Goal: Task Accomplishment & Management: Manage account settings

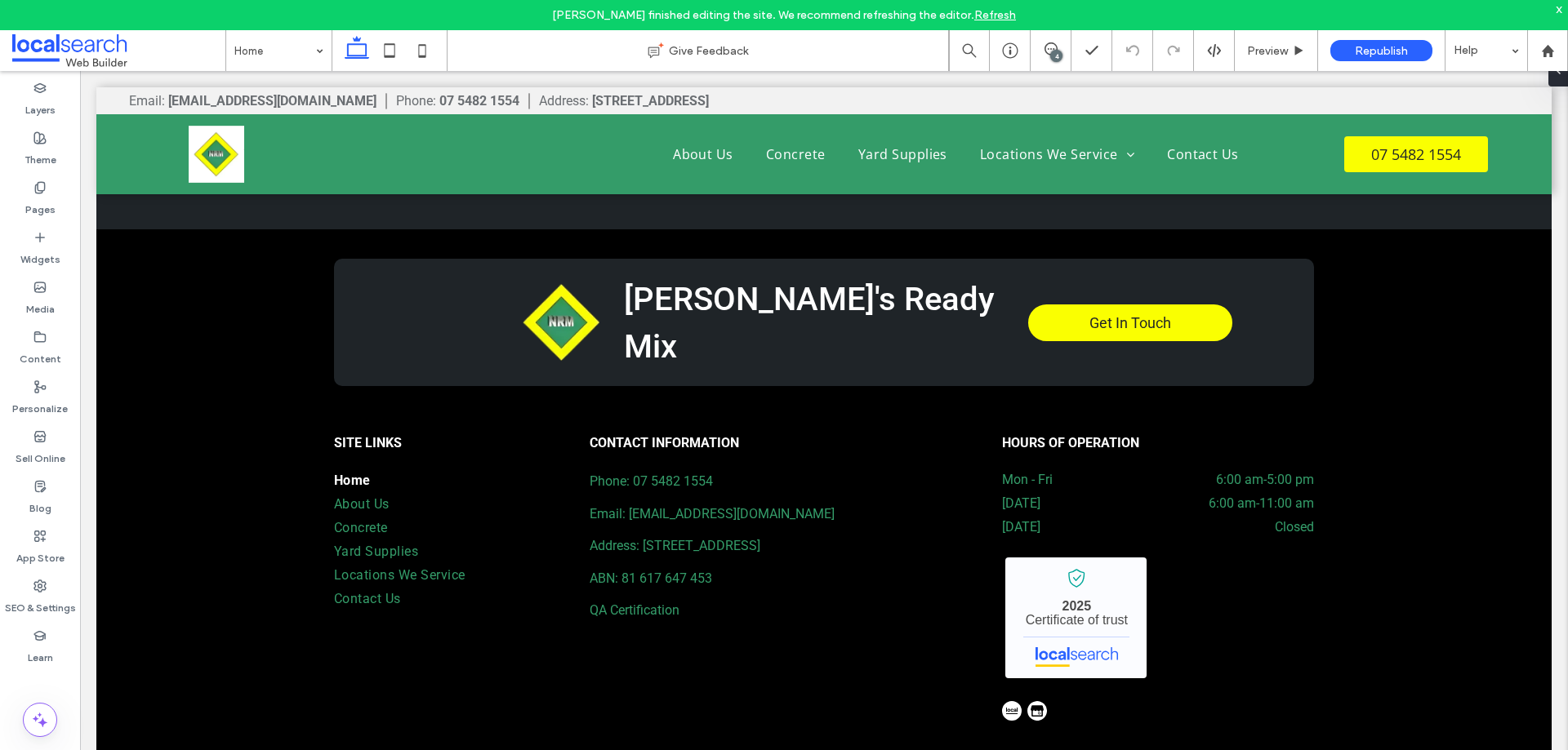
click at [1052, 52] on div "4" at bounding box center [1056, 55] width 12 height 12
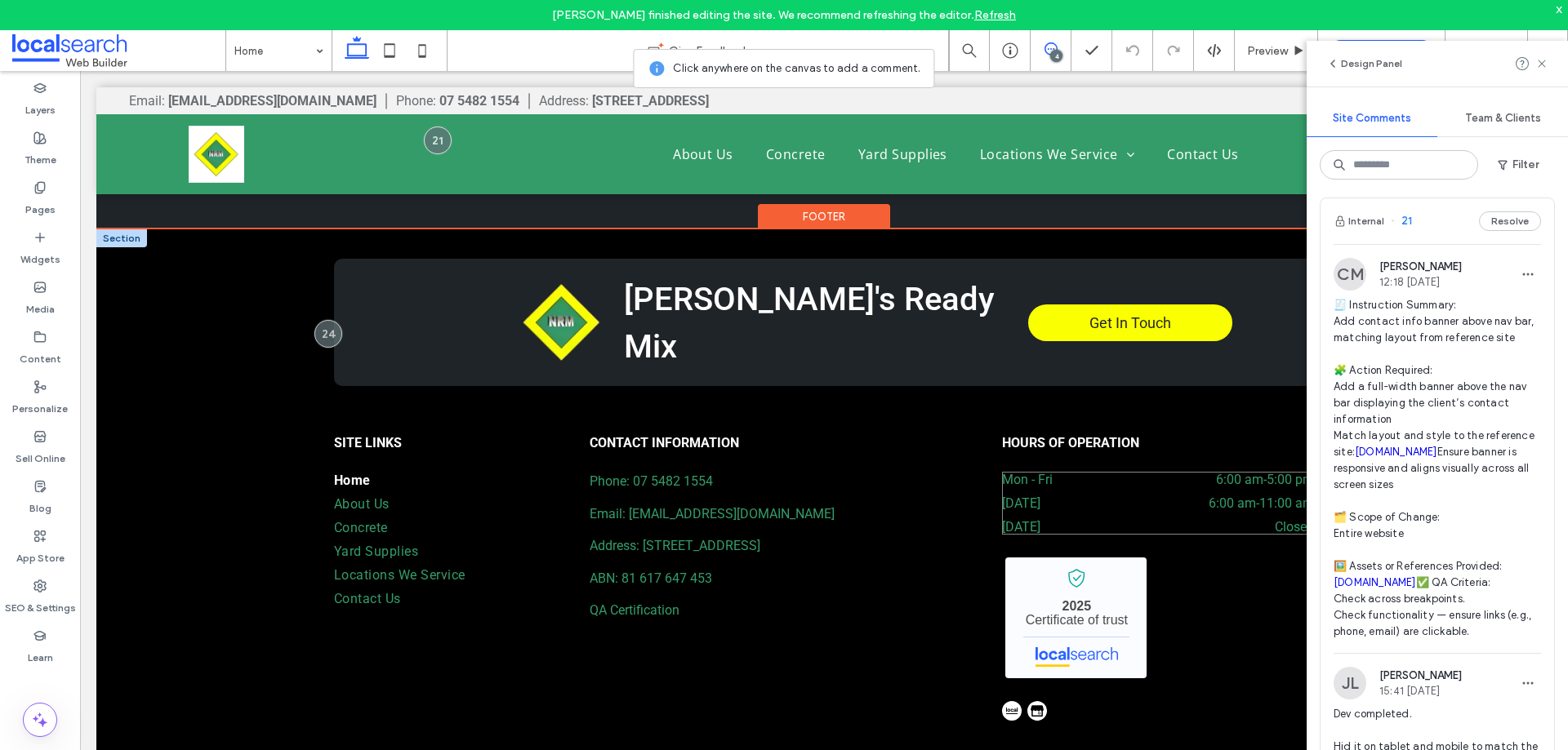
scroll to position [2433, 0]
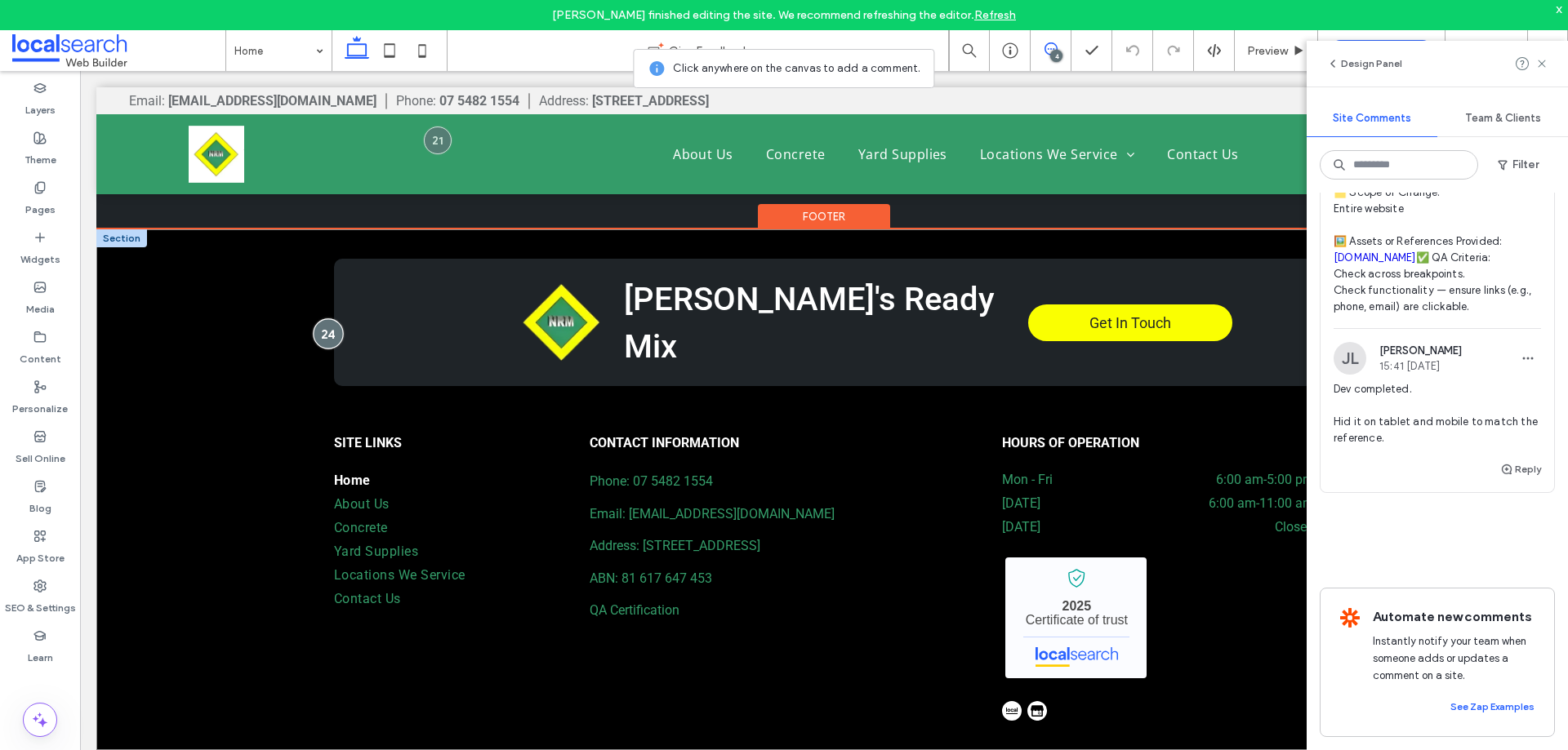
click at [318, 319] on div at bounding box center [329, 334] width 30 height 30
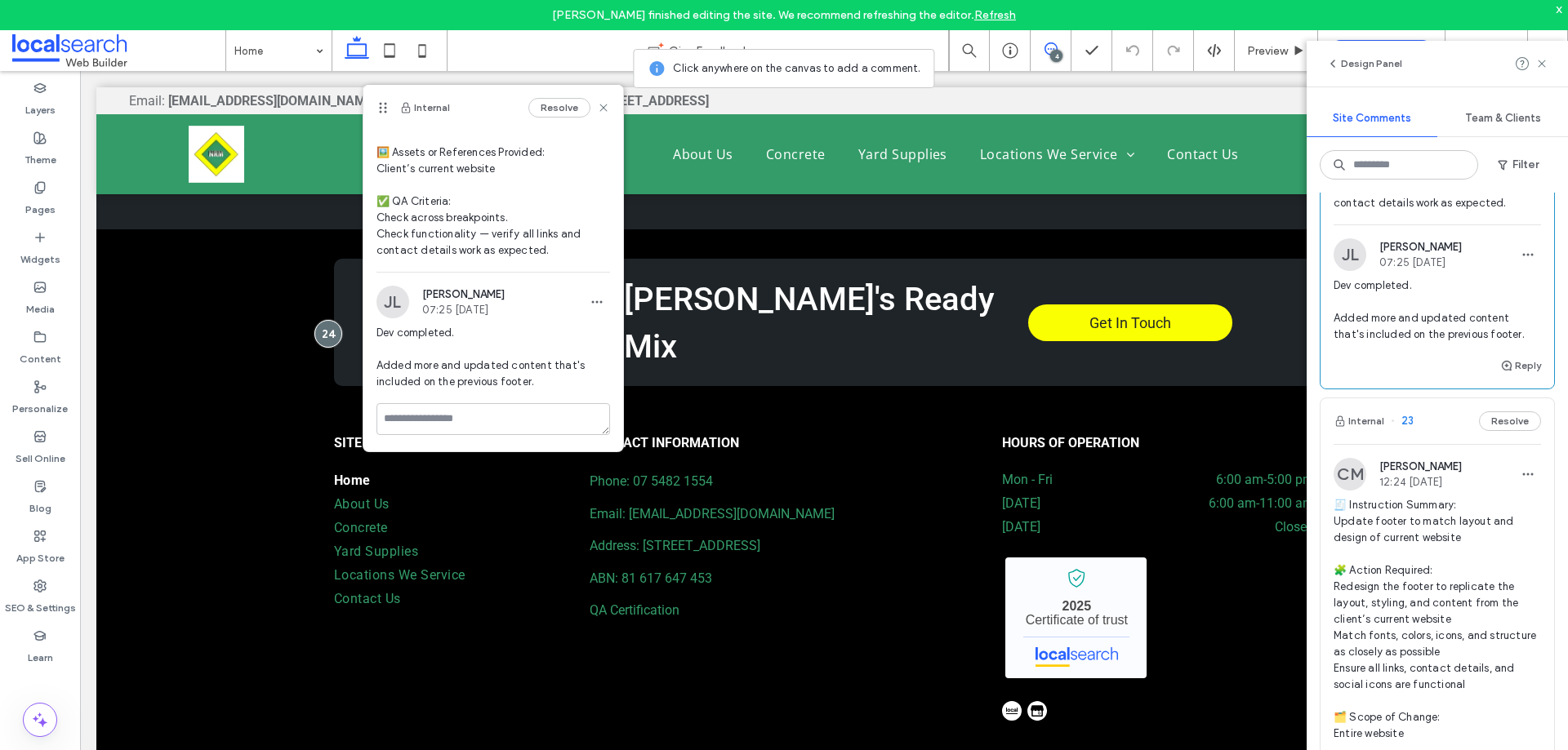
scroll to position [490, 0]
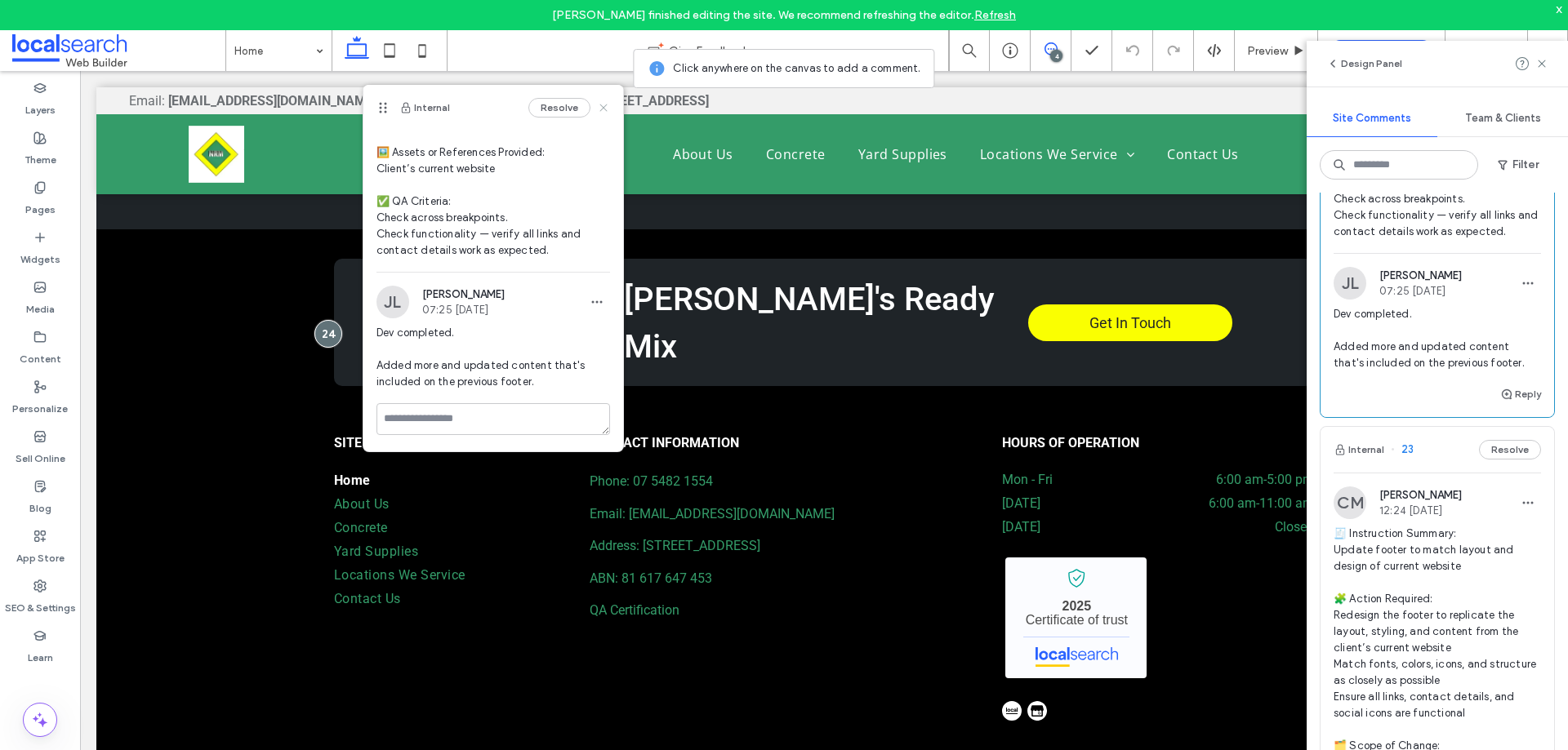
click at [597, 110] on icon at bounding box center [604, 108] width 13 height 13
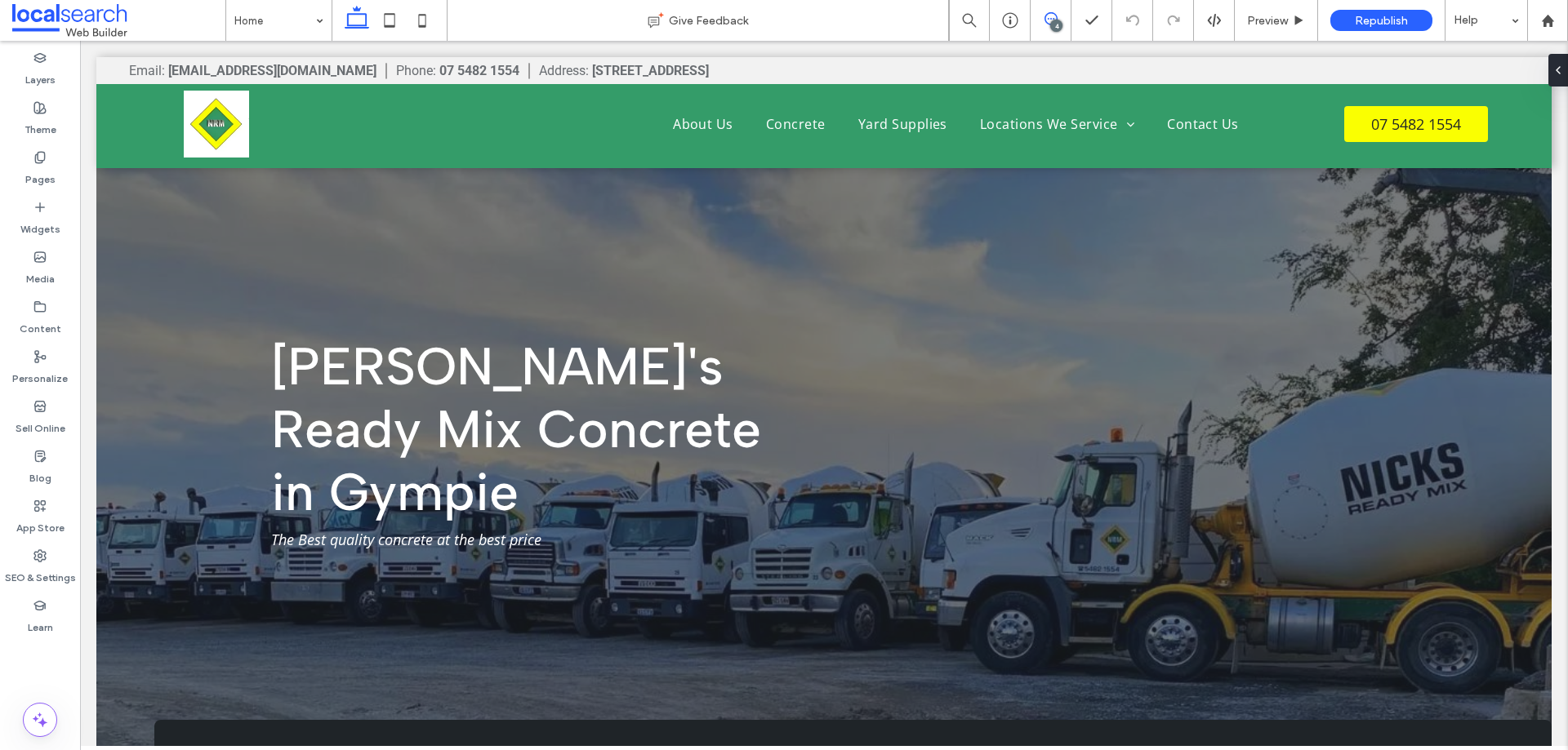
click at [1060, 19] on span at bounding box center [1050, 19] width 40 height 13
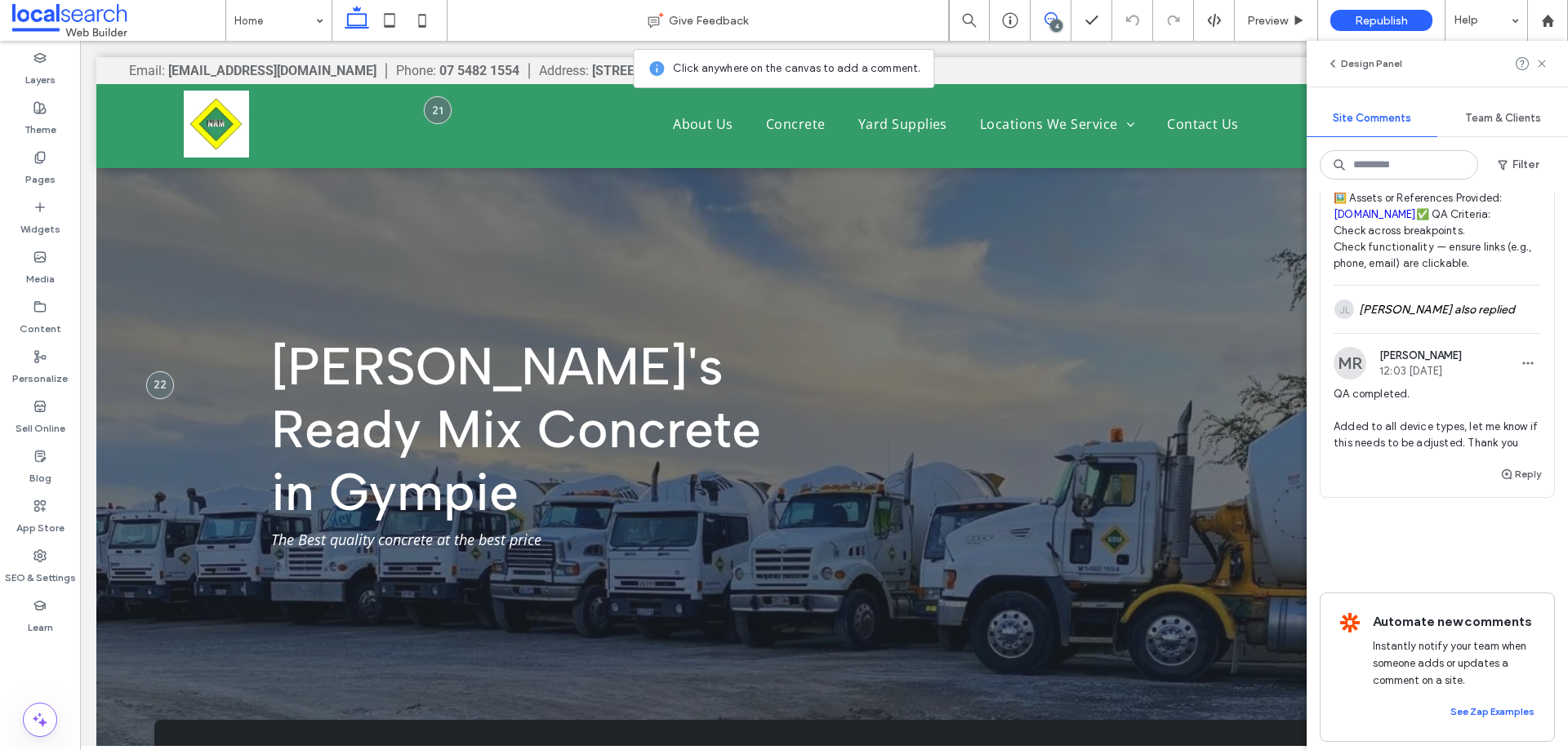
scroll to position [2527, 0]
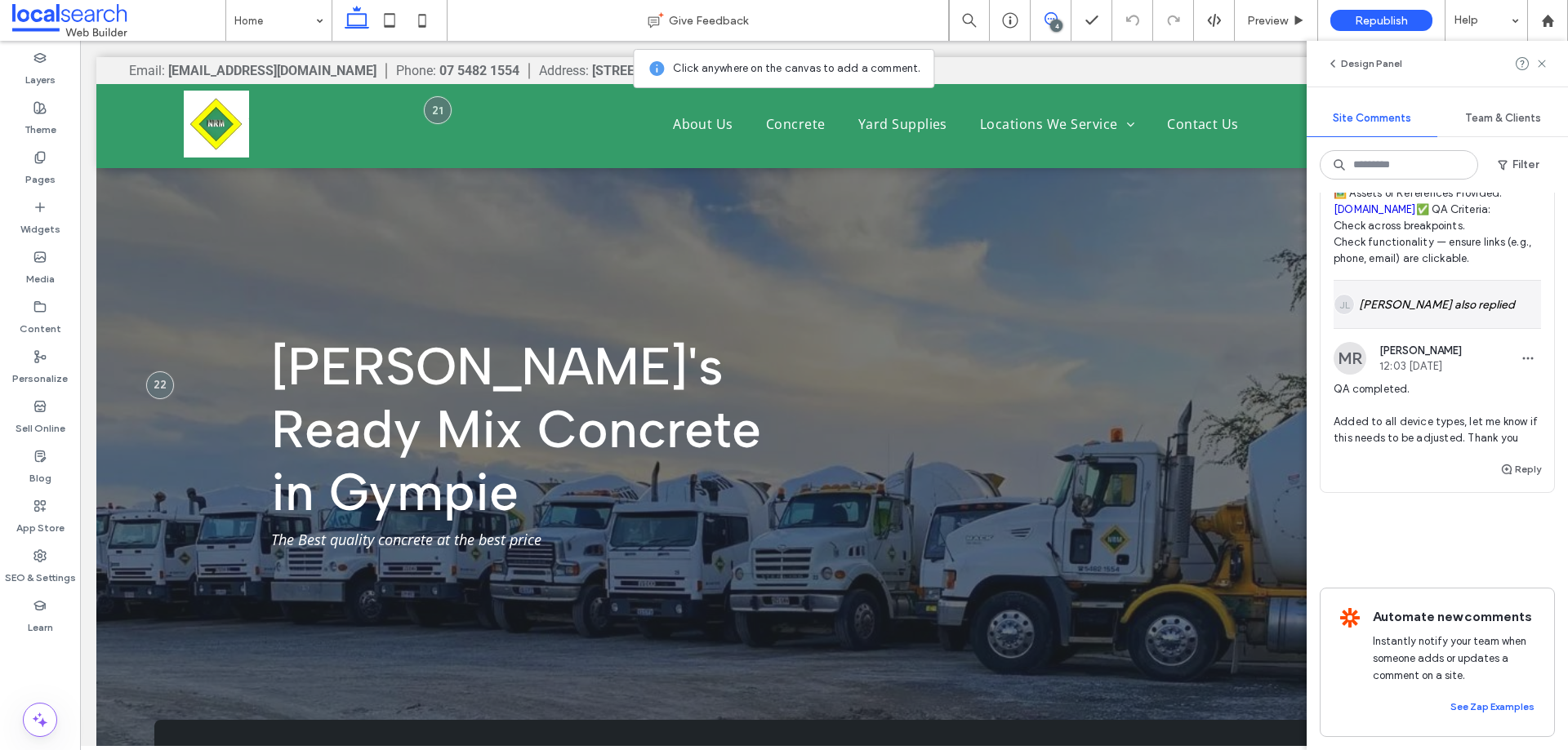
click at [1409, 281] on div "JL Justine Licuanan also replied" at bounding box center [1437, 305] width 207 height 47
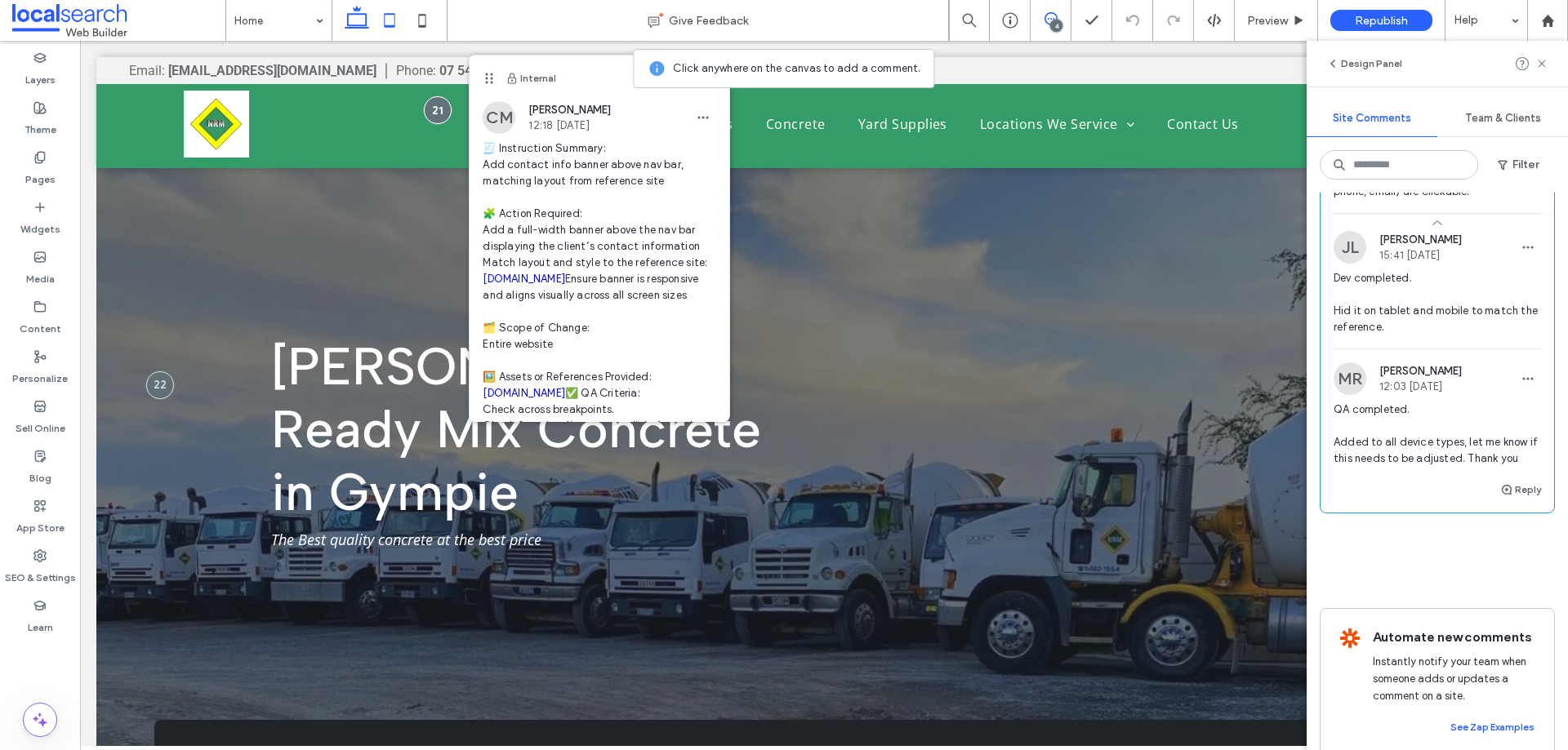
click at [389, 12] on icon at bounding box center [389, 20] width 32 height 32
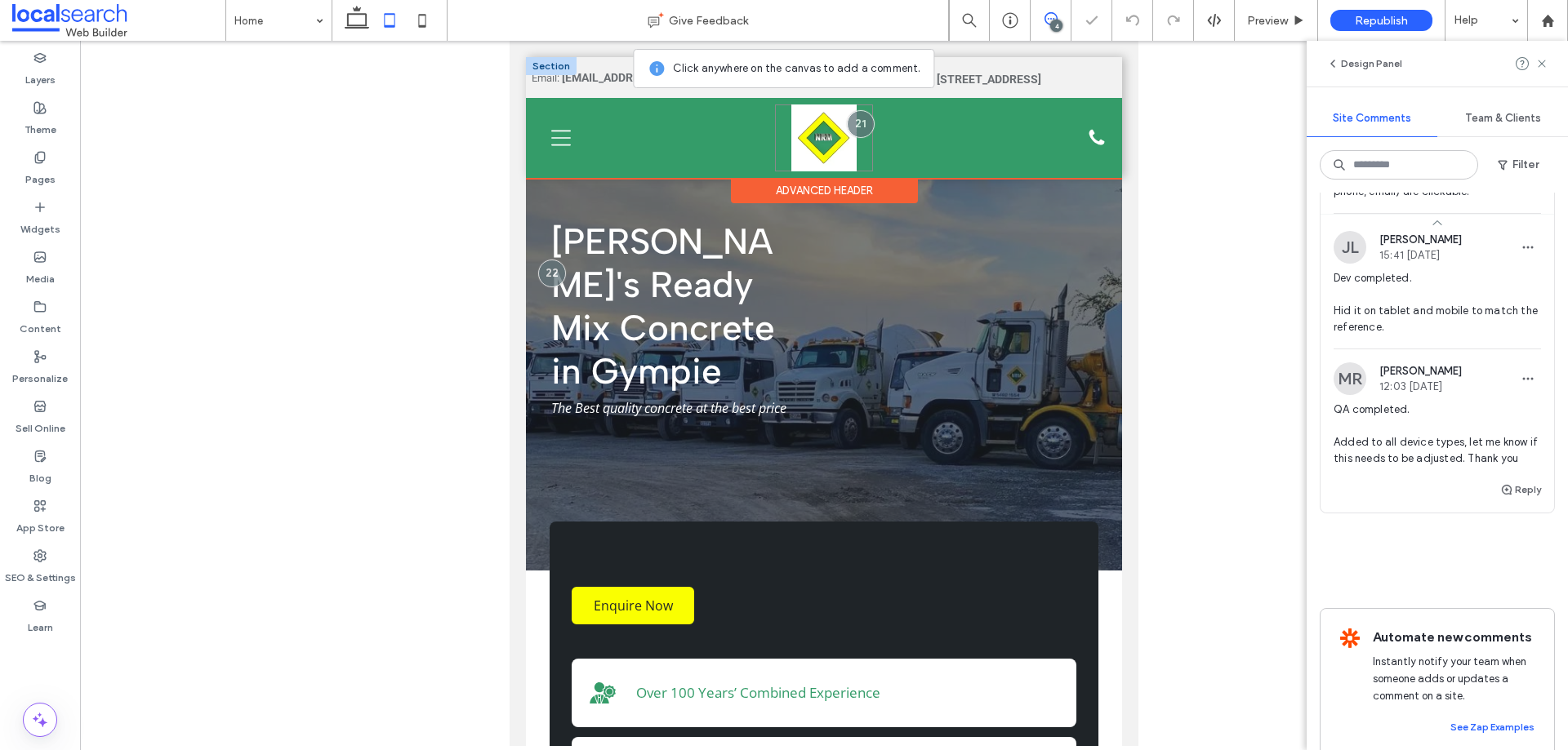
scroll to position [0, 0]
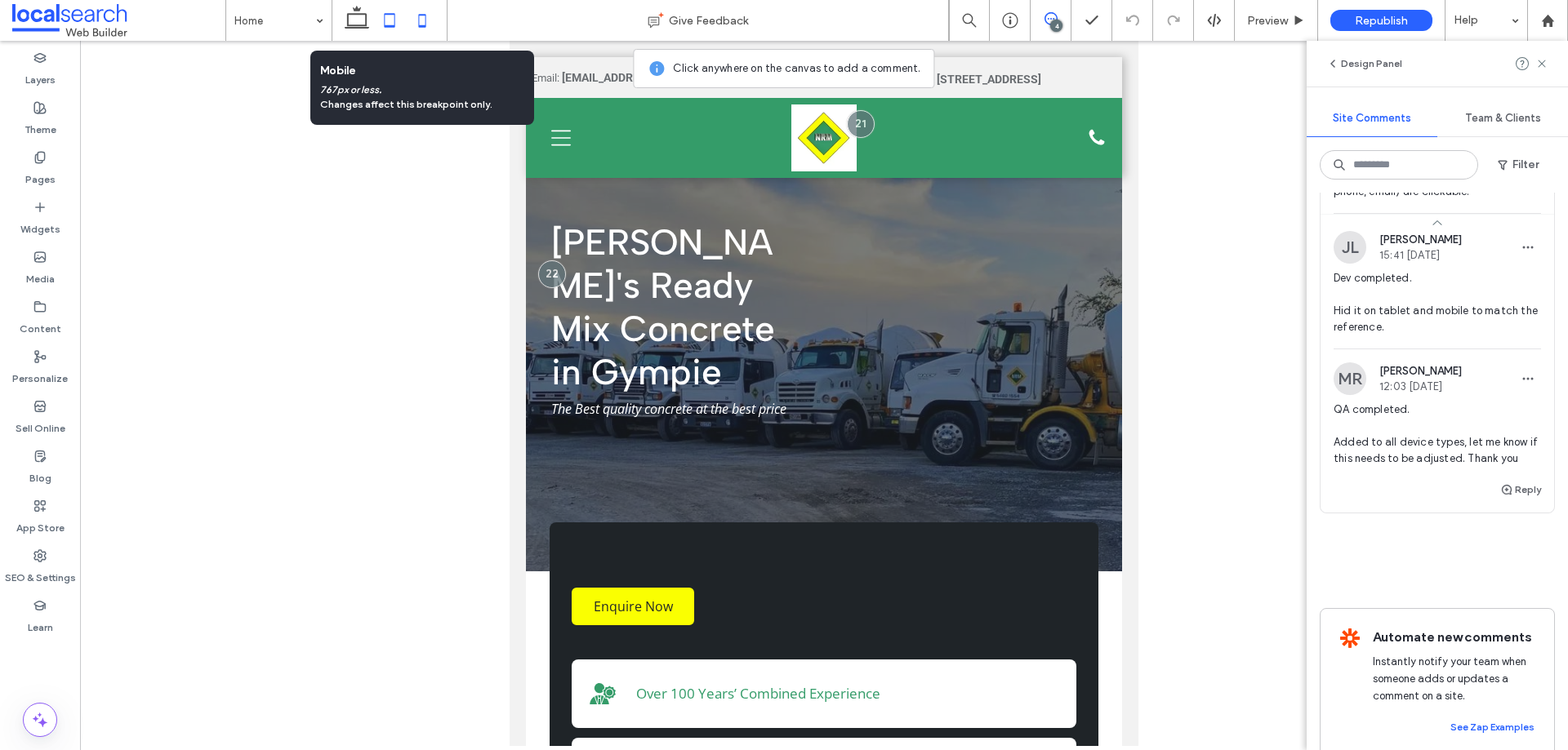
click at [423, 20] on icon at bounding box center [422, 20] width 32 height 32
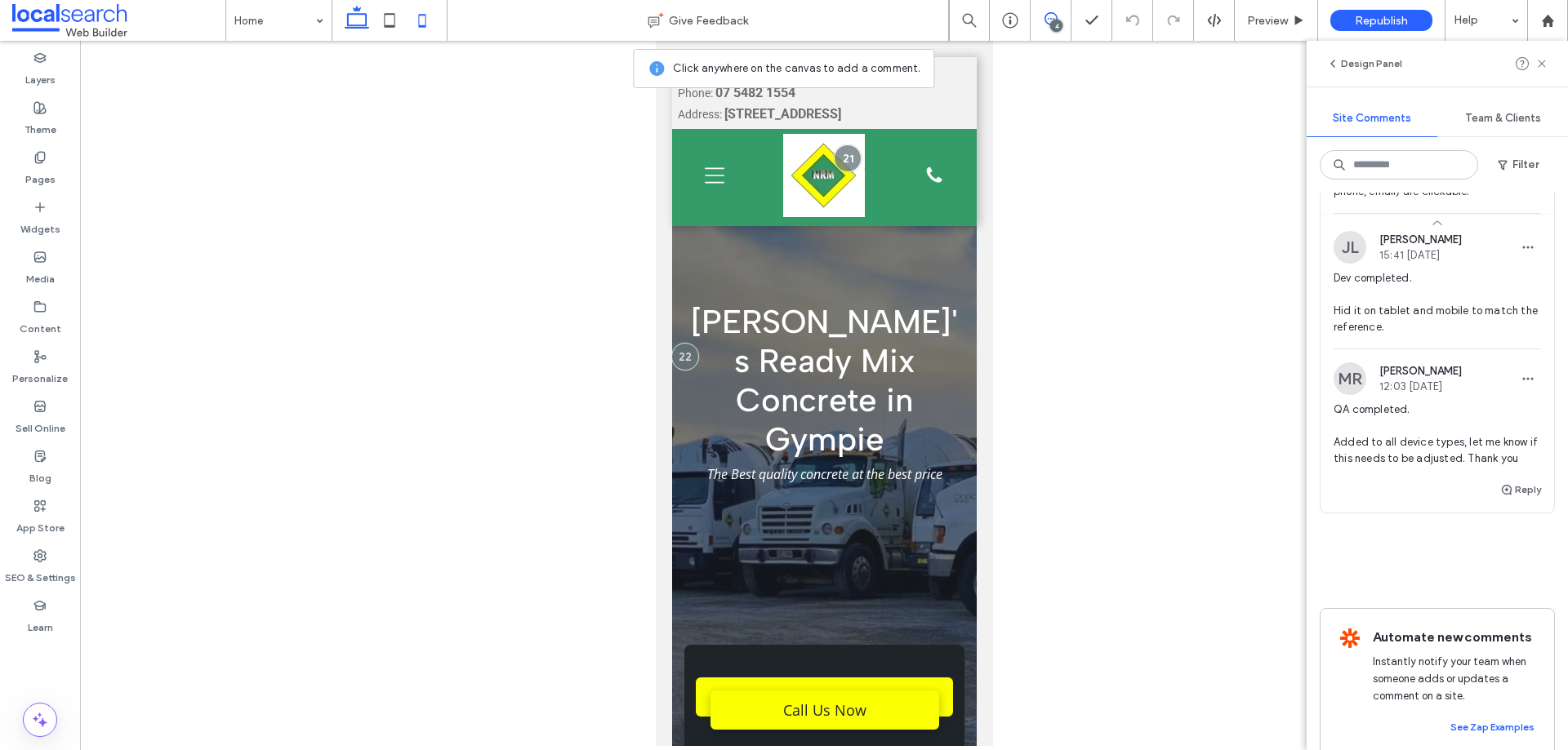
drag, startPoint x: 360, startPoint y: 14, endPoint x: 542, endPoint y: 29, distance: 182.6
click at [360, 14] on use at bounding box center [357, 17] width 25 height 23
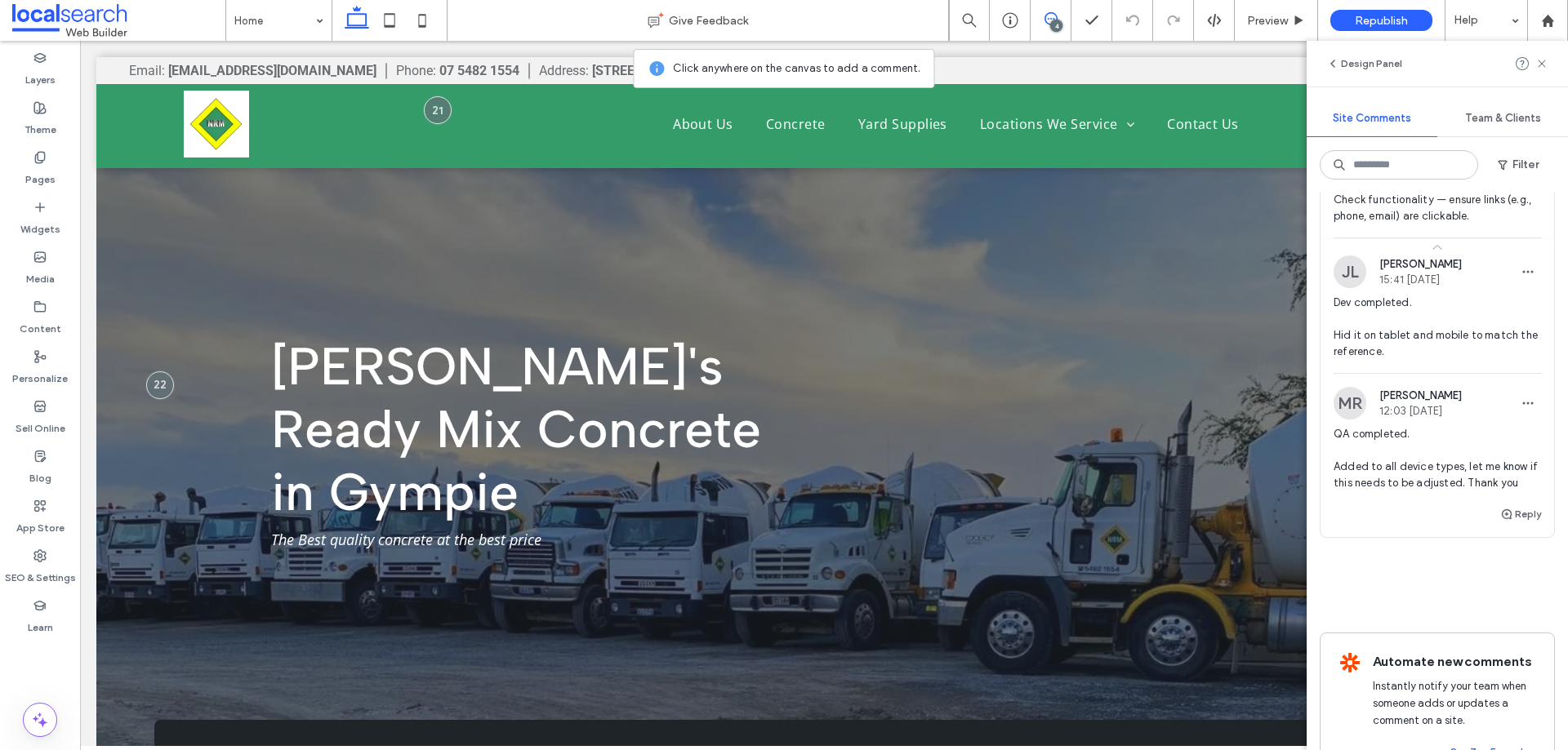
scroll to position [2609, 0]
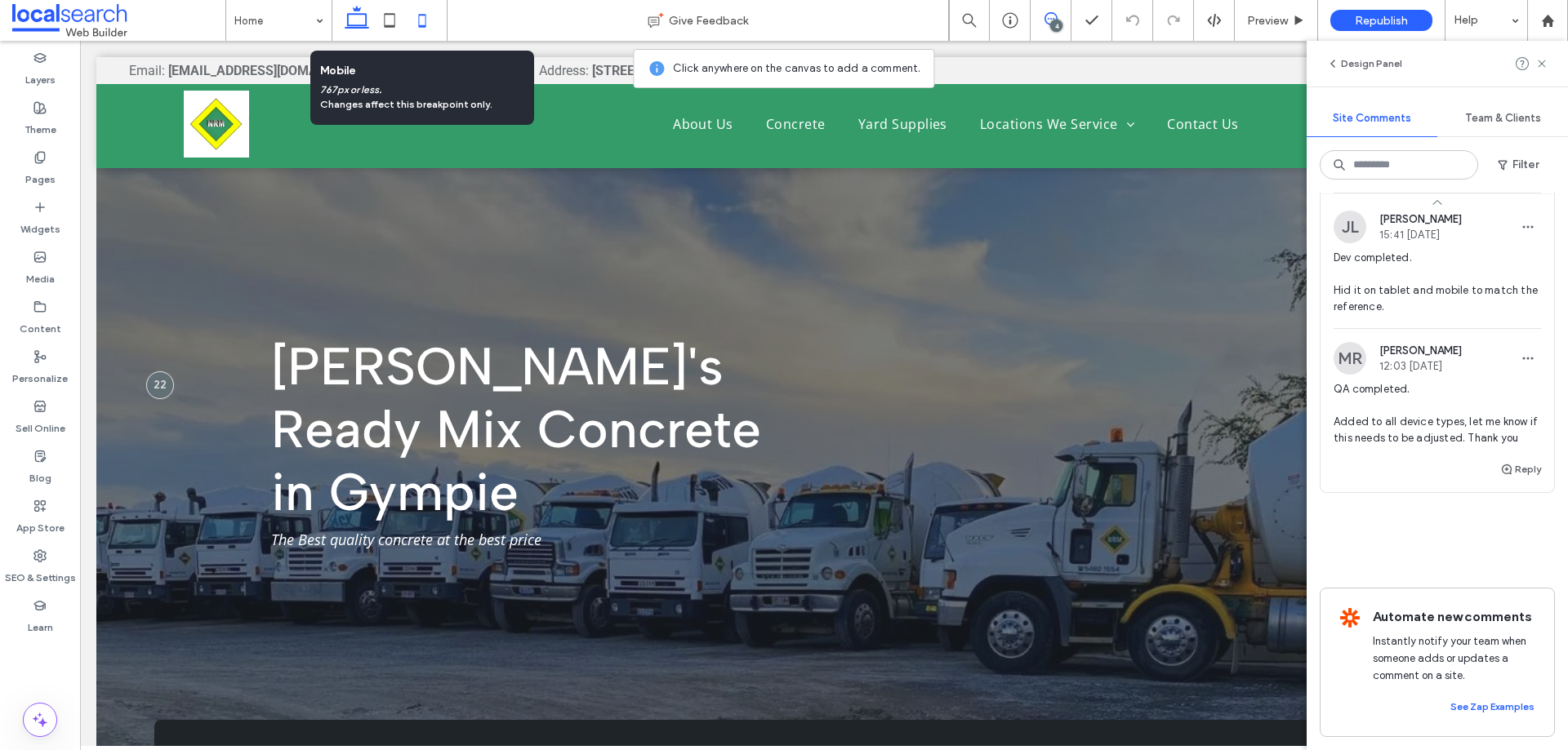
click at [433, 25] on icon at bounding box center [422, 20] width 32 height 32
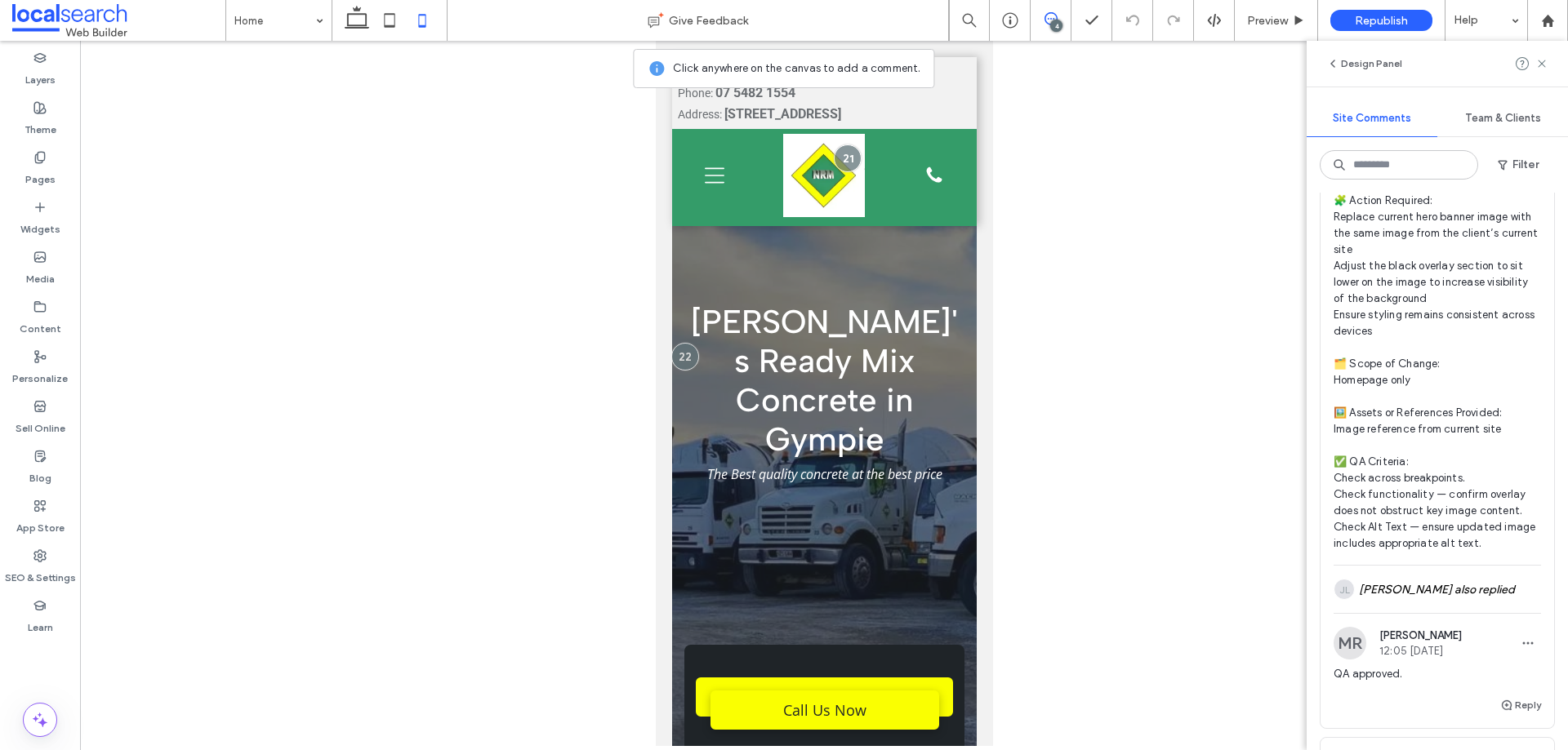
scroll to position [1384, 0]
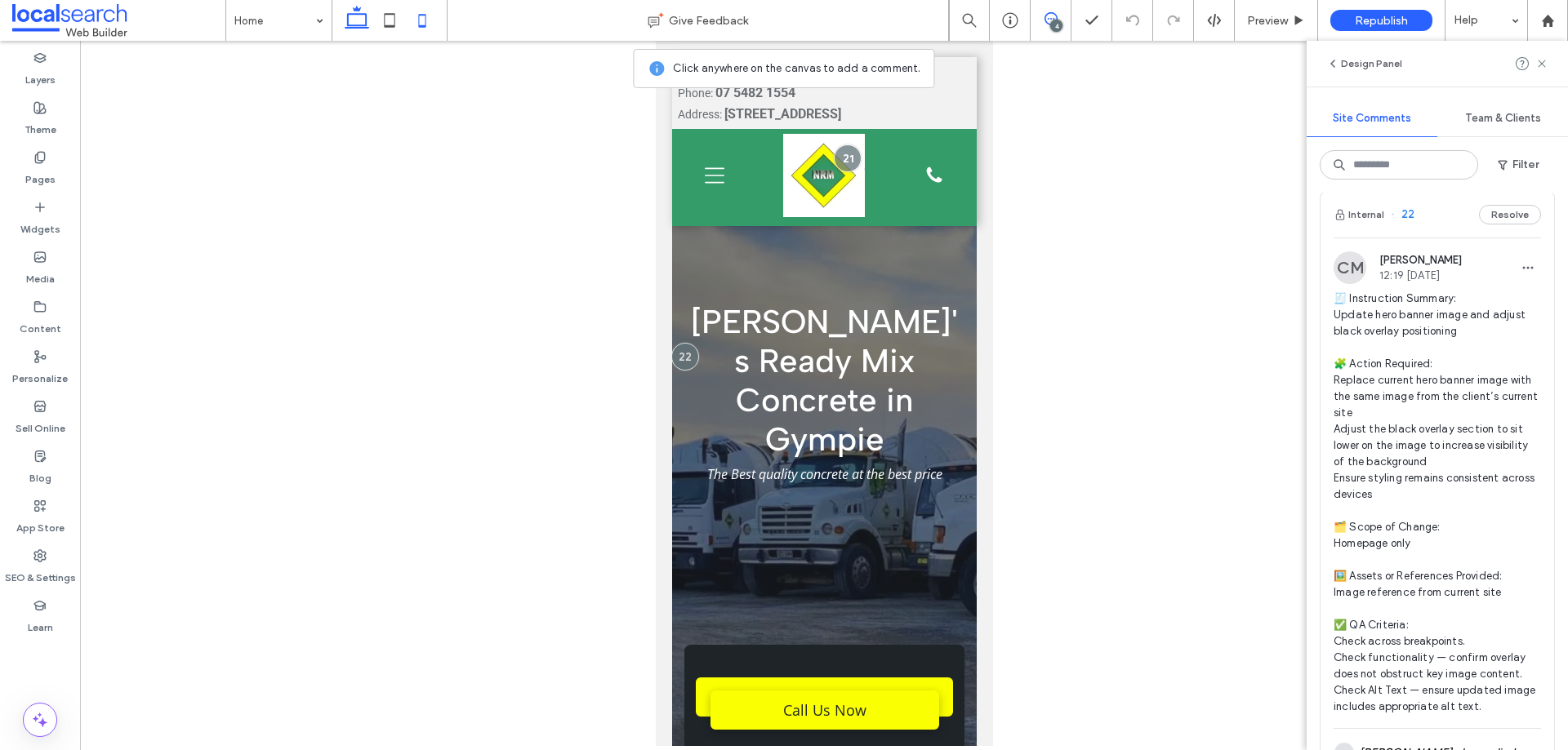
click at [341, 15] on icon at bounding box center [357, 20] width 32 height 32
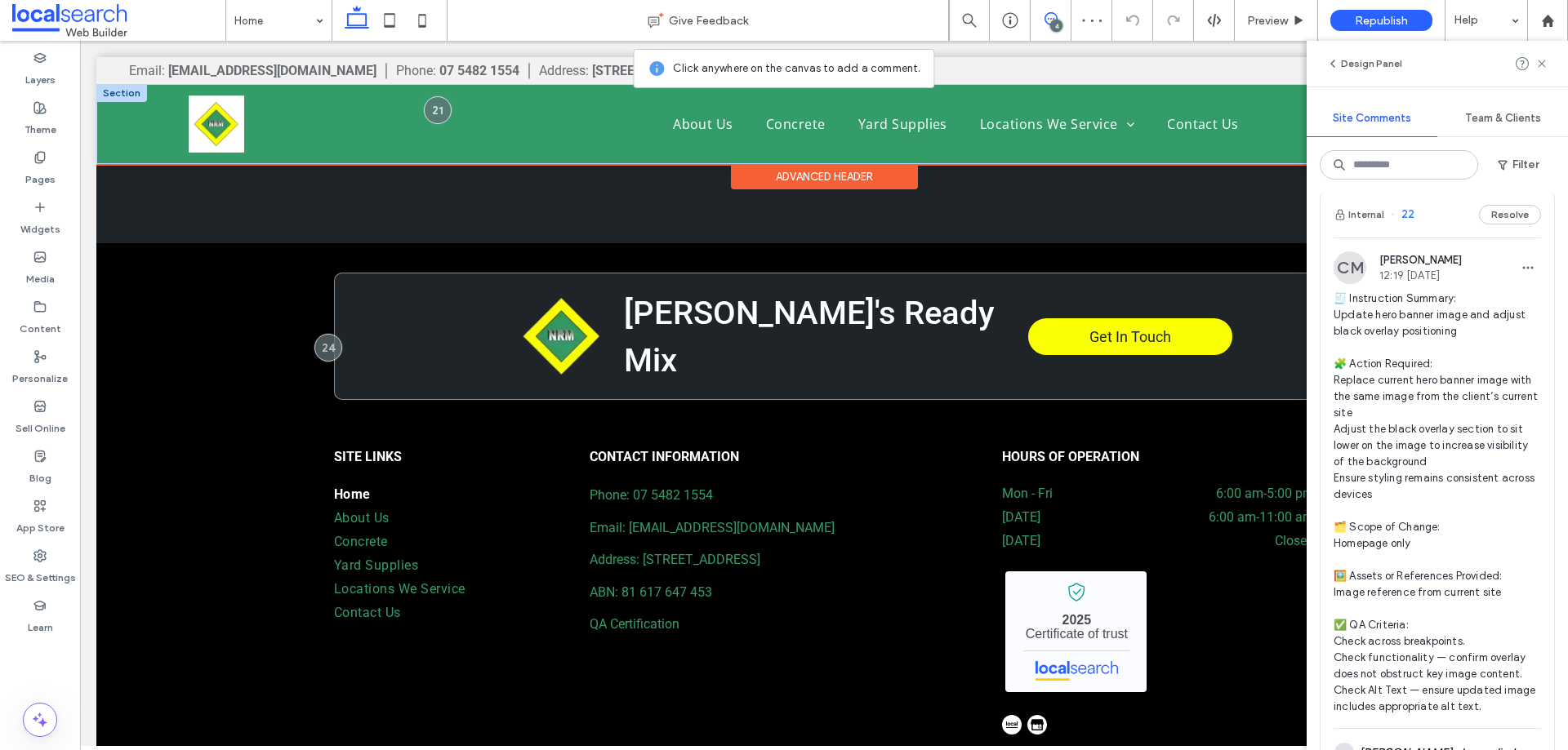
scroll to position [4510, 0]
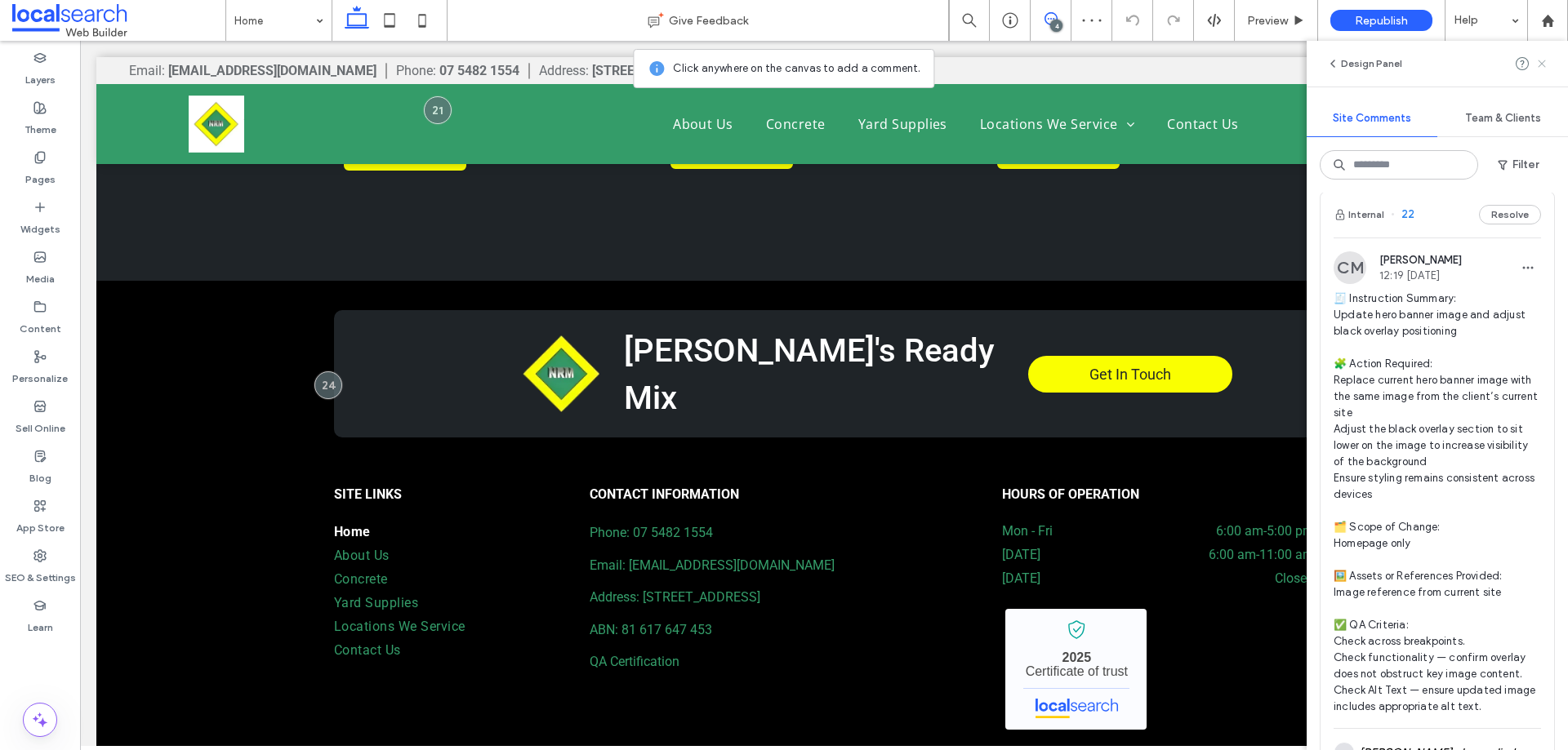
click at [1541, 58] on icon at bounding box center [1542, 64] width 13 height 13
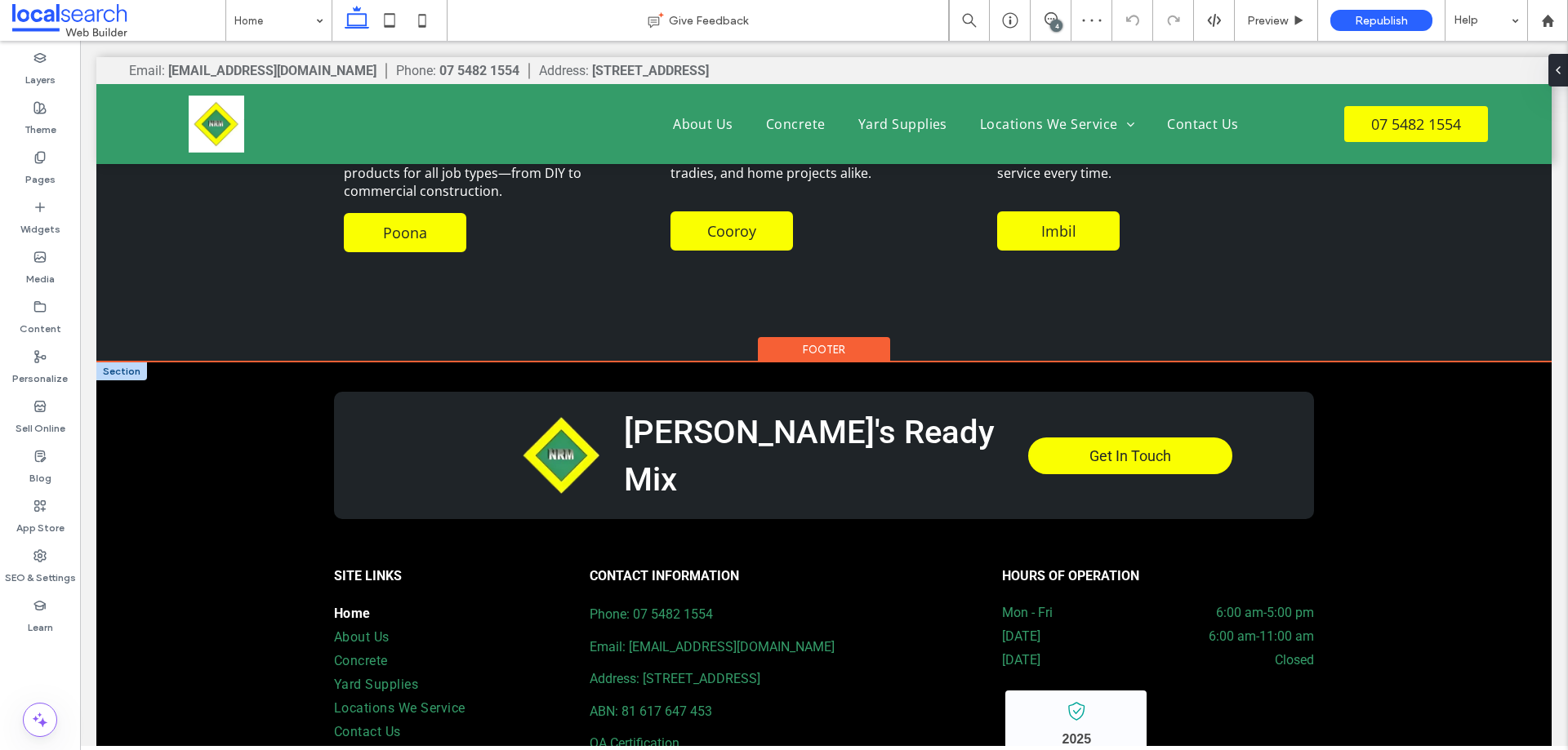
scroll to position [4592, 0]
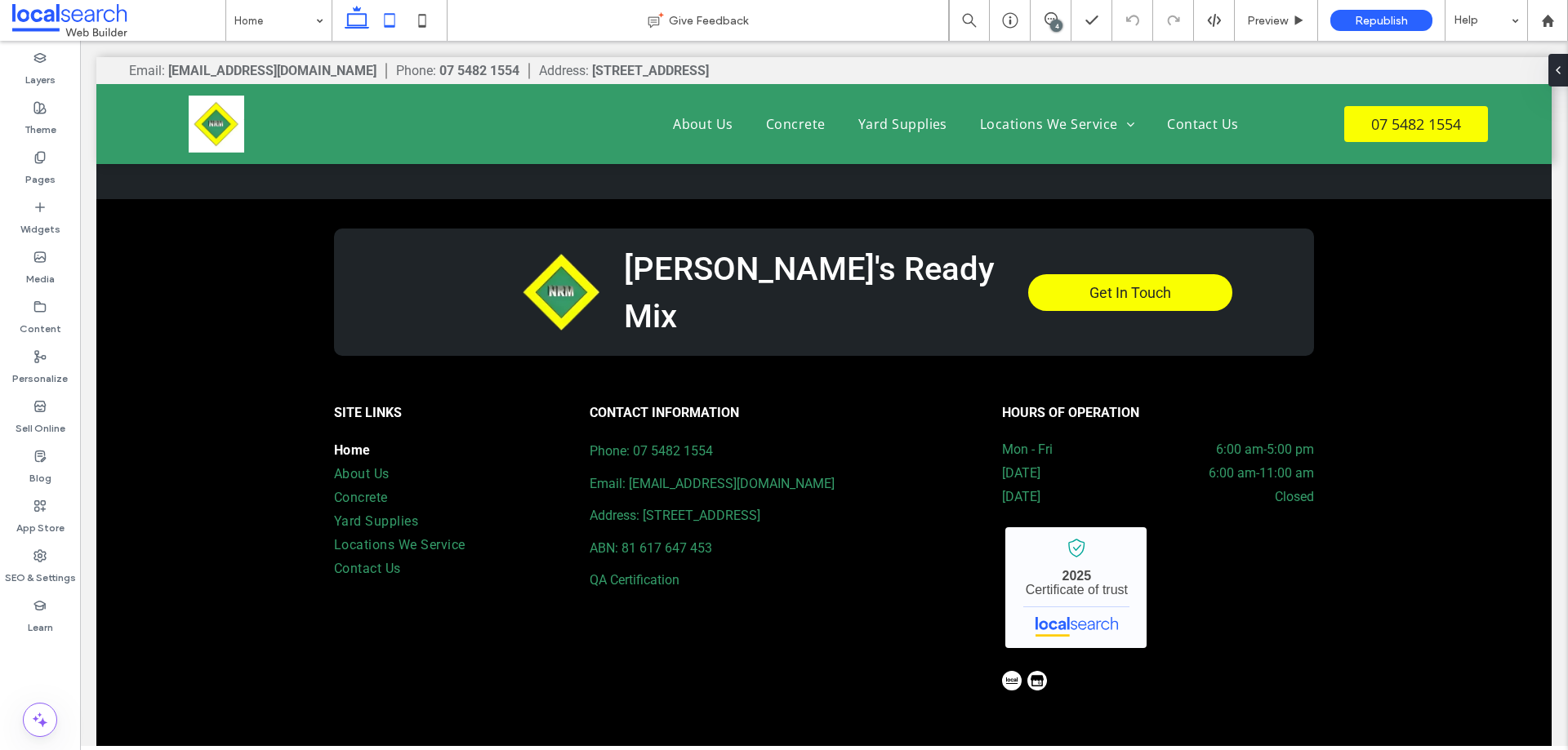
click at [399, 13] on icon at bounding box center [389, 20] width 32 height 32
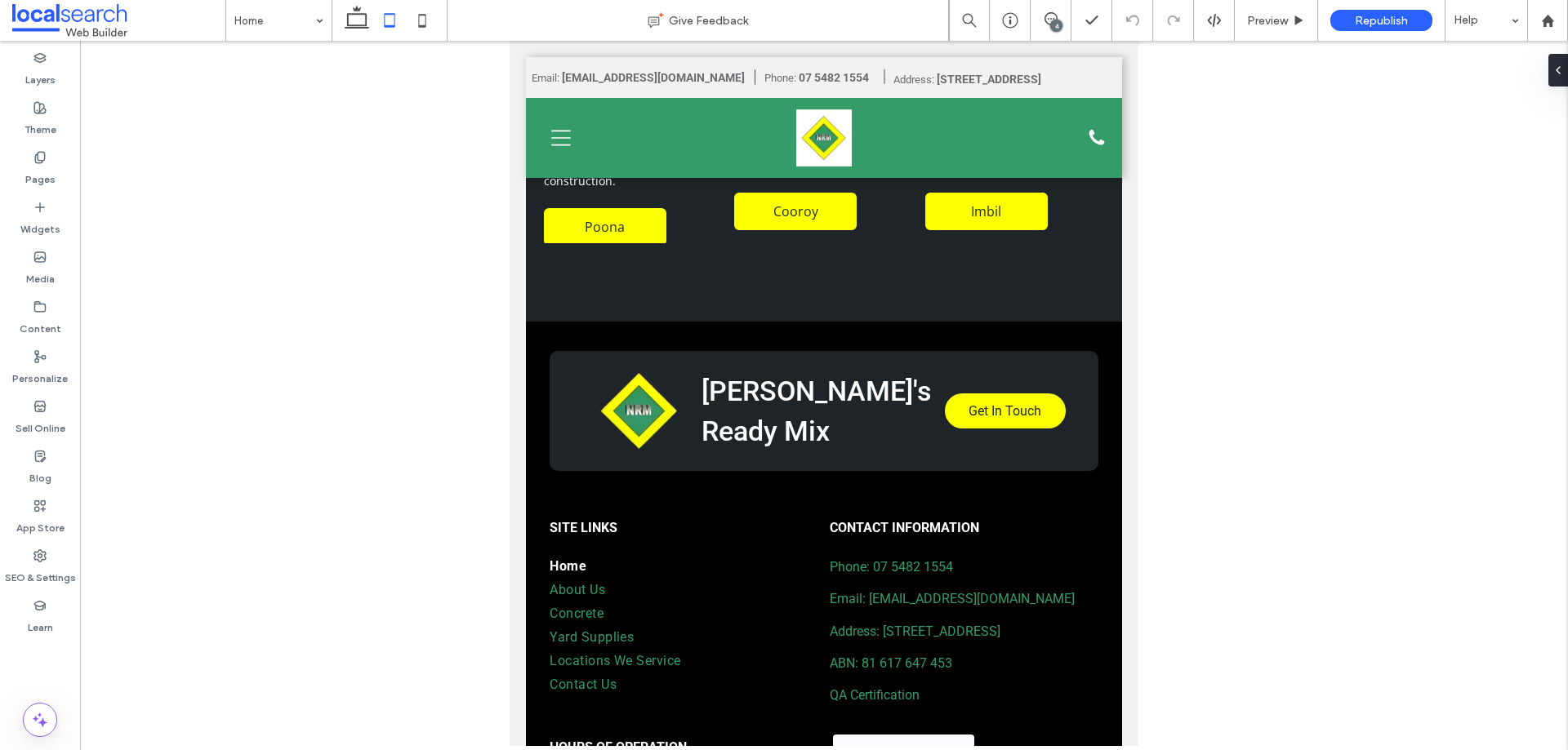
scroll to position [4363, 0]
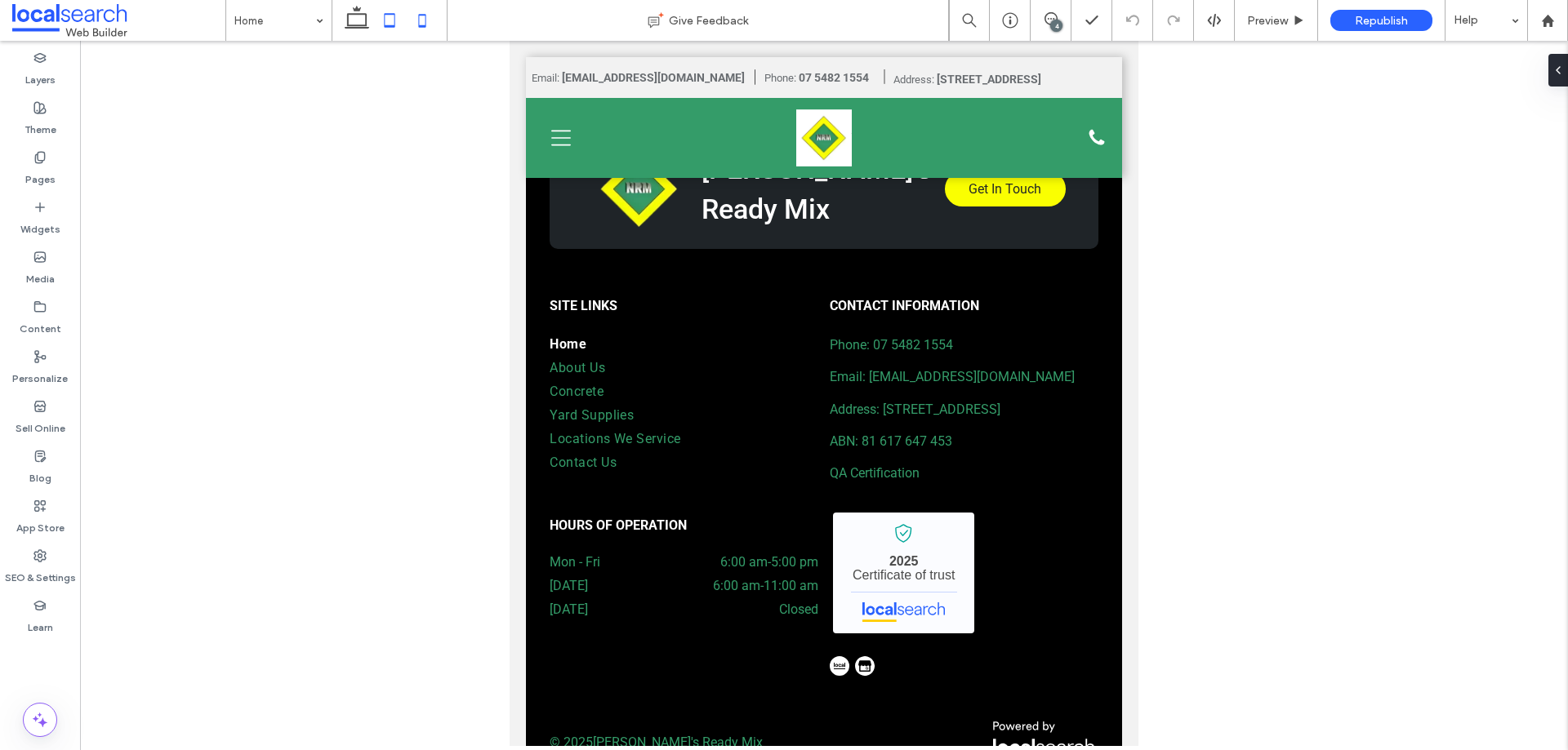
click at [419, 25] on use at bounding box center [423, 21] width 8 height 13
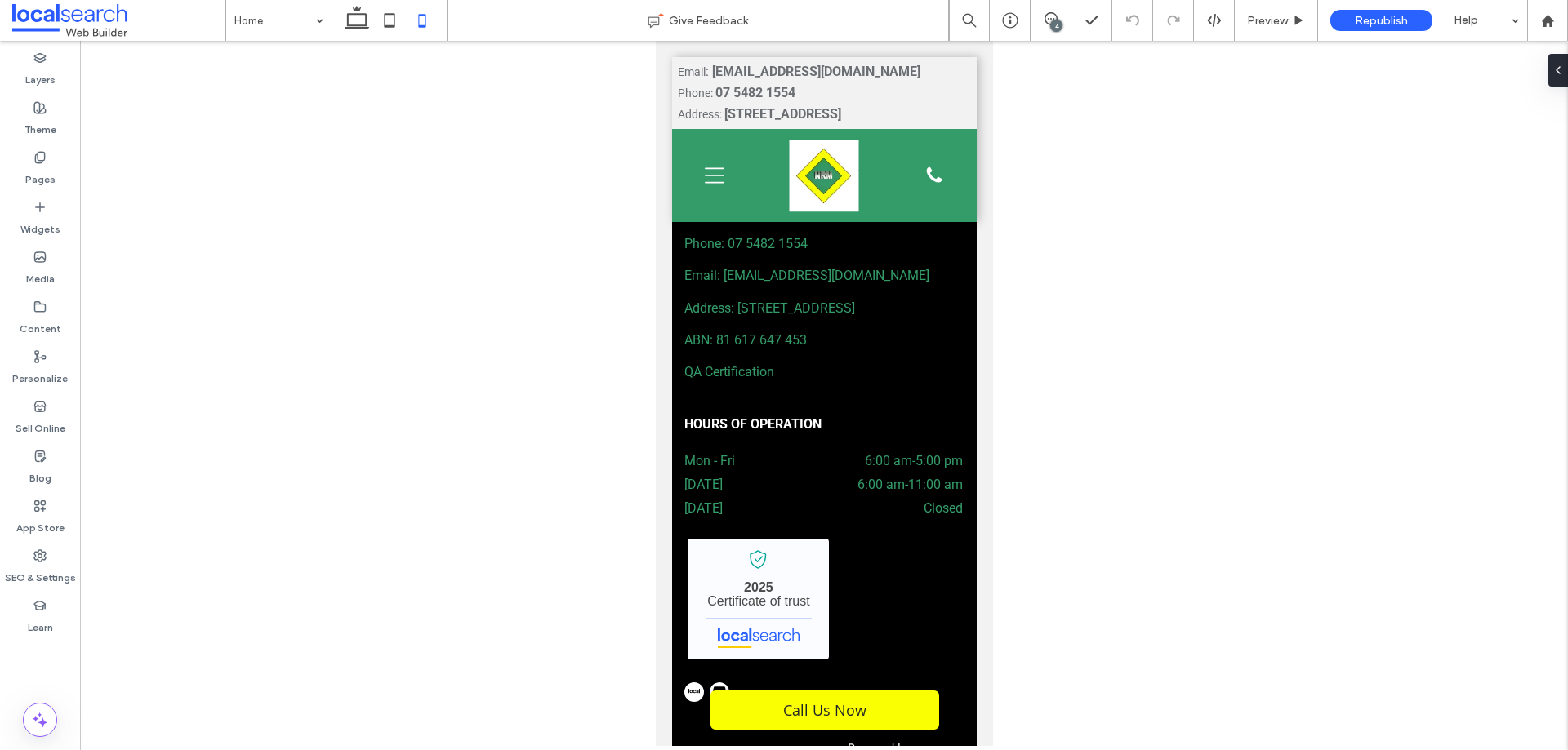
scroll to position [5797, 0]
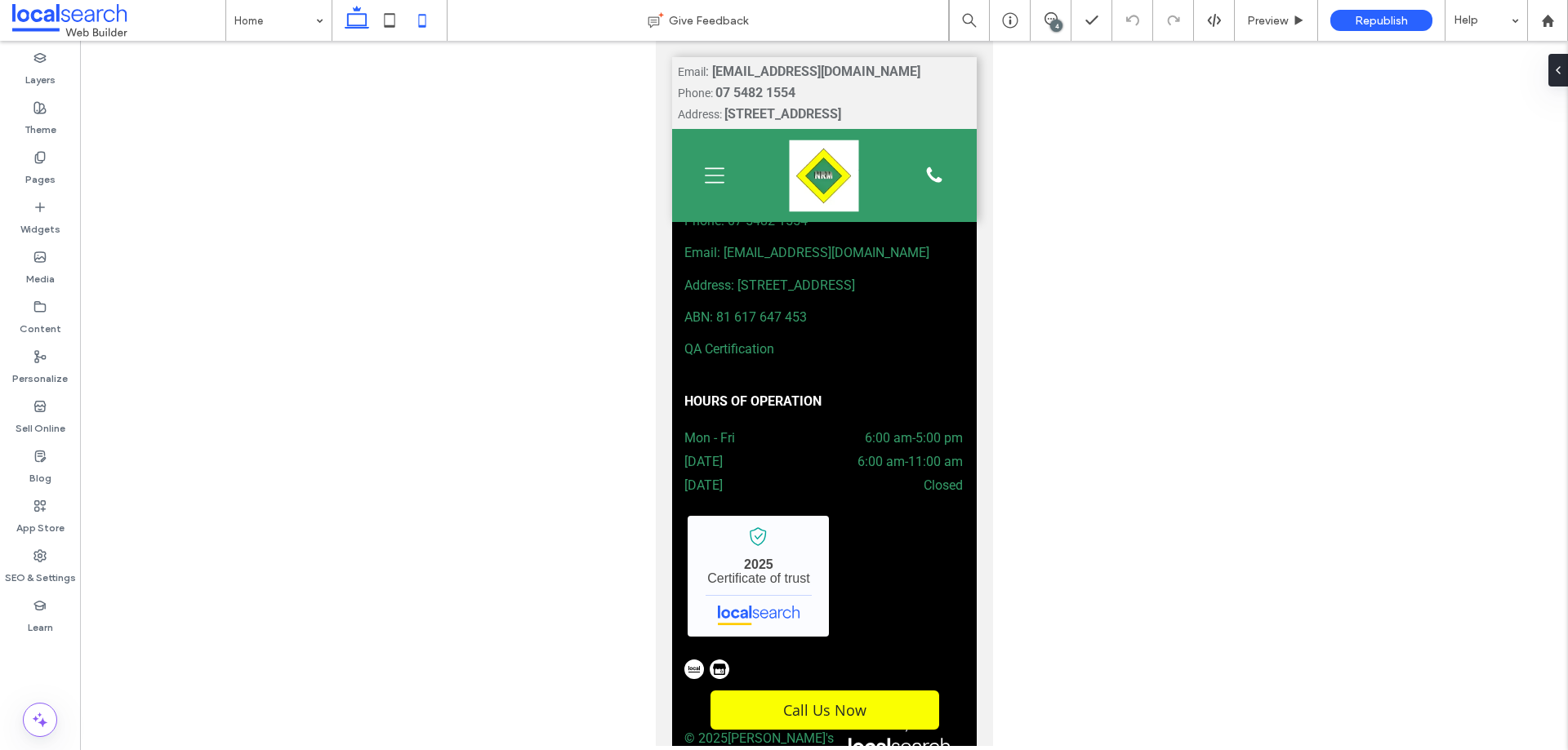
click at [365, 17] on icon at bounding box center [357, 20] width 32 height 32
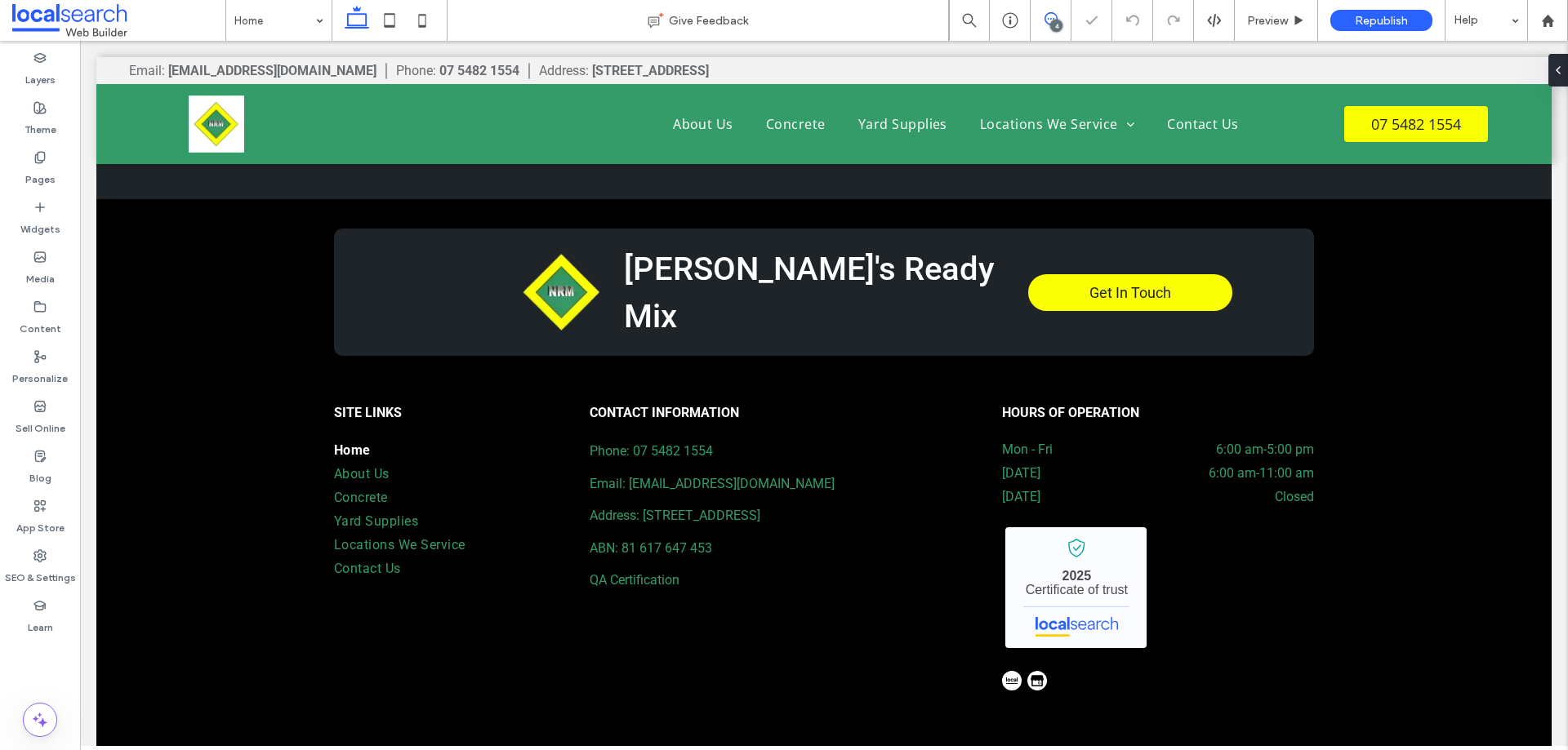
click at [1047, 15] on use at bounding box center [1051, 19] width 13 height 13
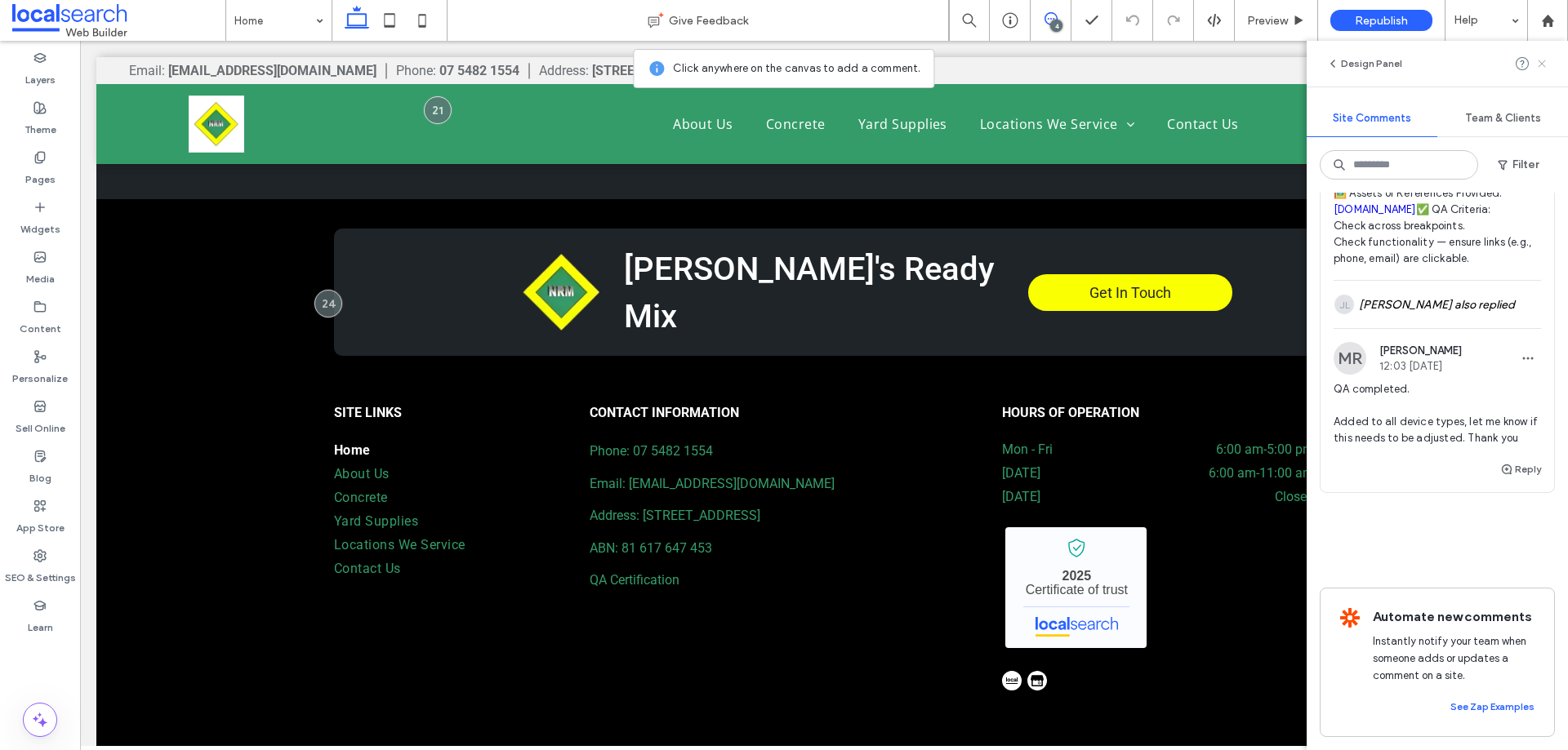
click at [1539, 62] on icon at bounding box center [1542, 64] width 13 height 13
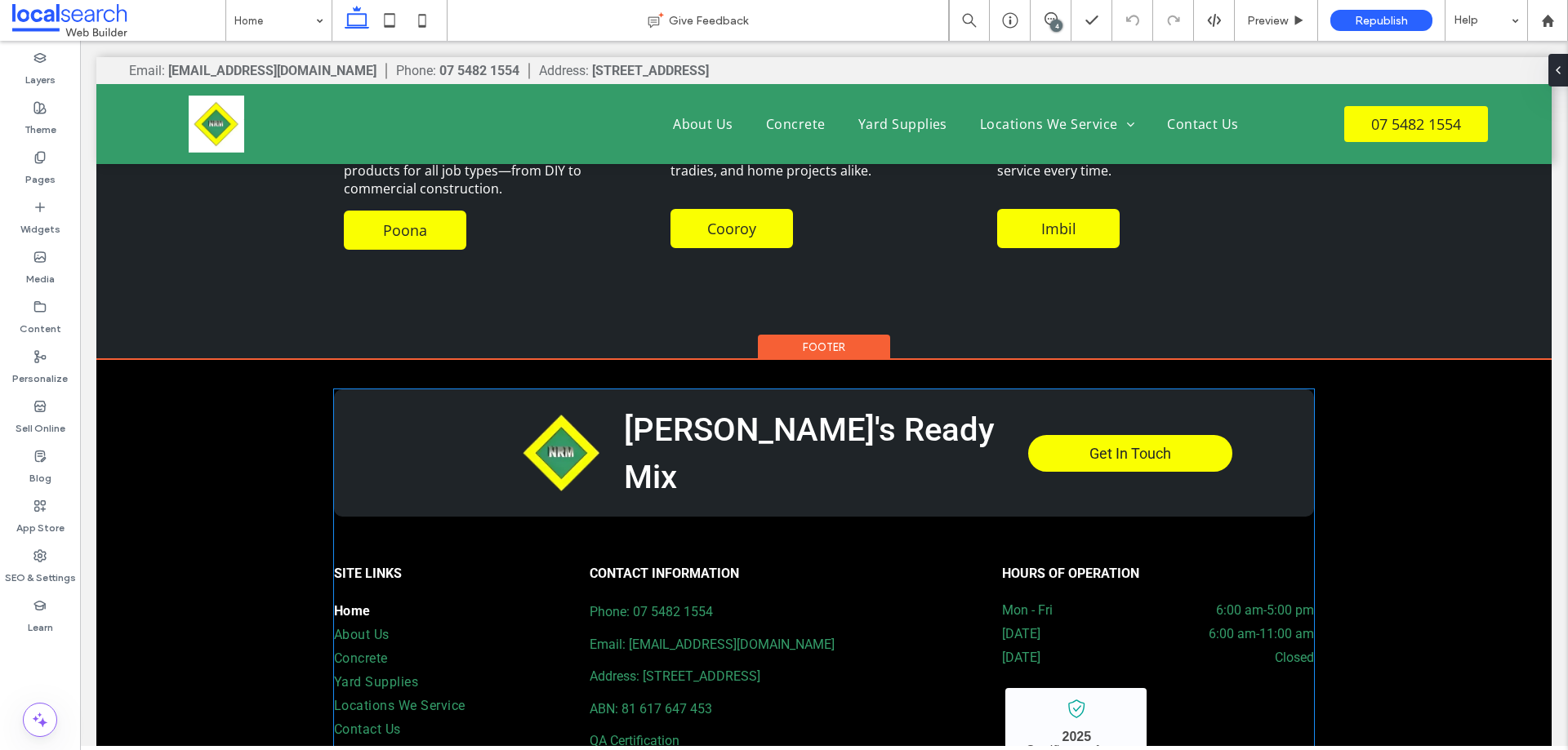
scroll to position [4429, 0]
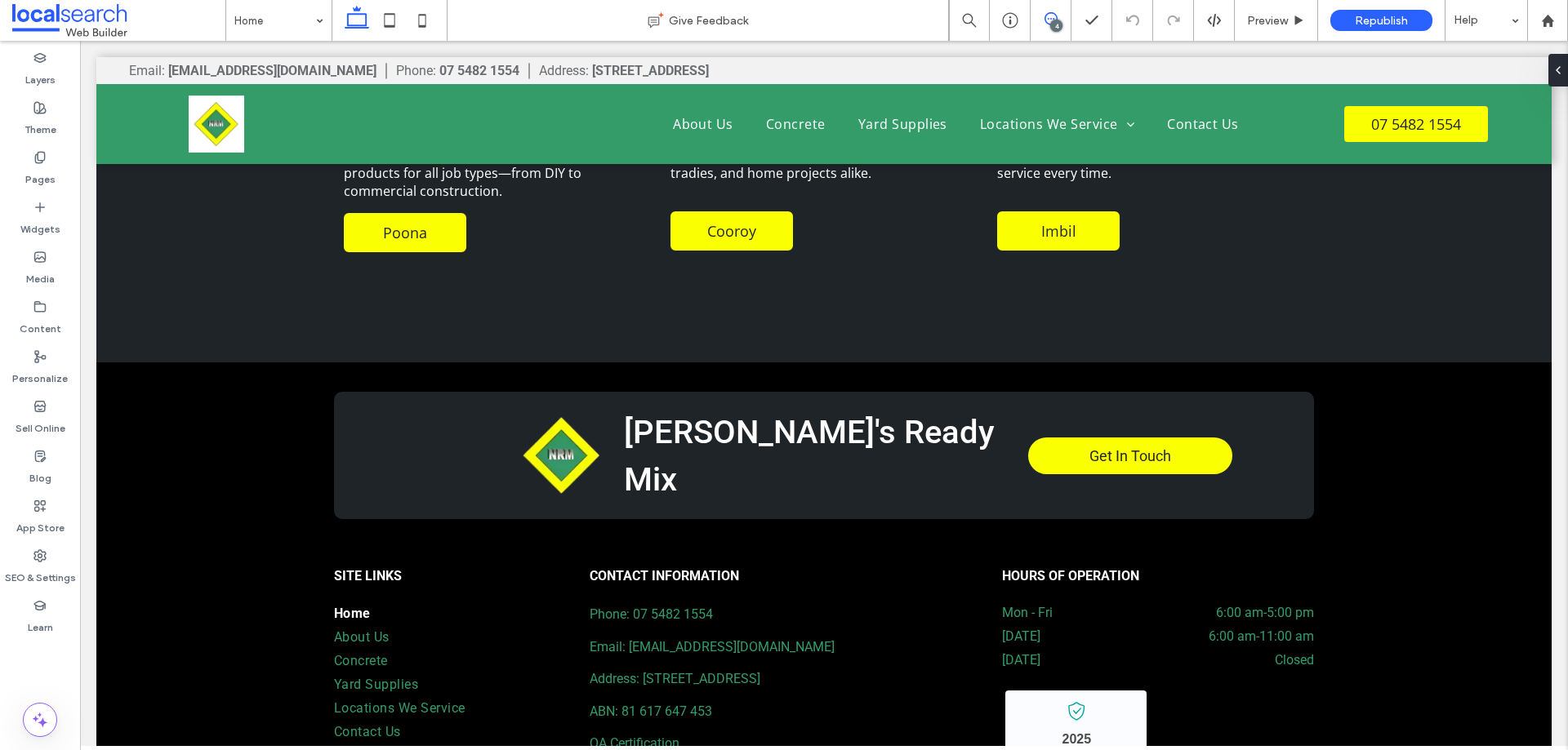
click at [1051, 16] on icon at bounding box center [1051, 19] width 13 height 13
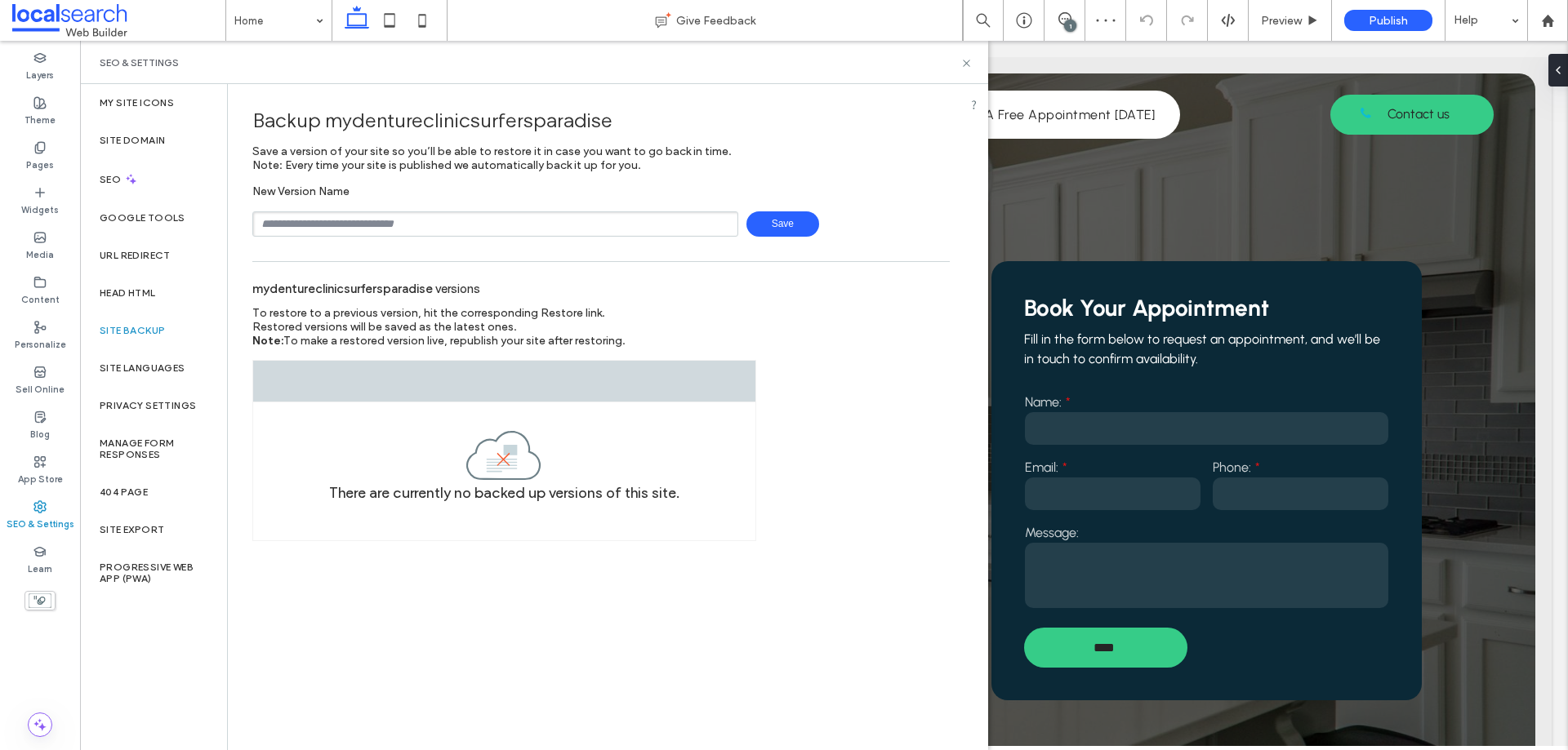
click at [399, 224] on input "text" at bounding box center [496, 224] width 486 height 26
type input "**********"
click at [785, 224] on span "Save" at bounding box center [783, 224] width 73 height 26
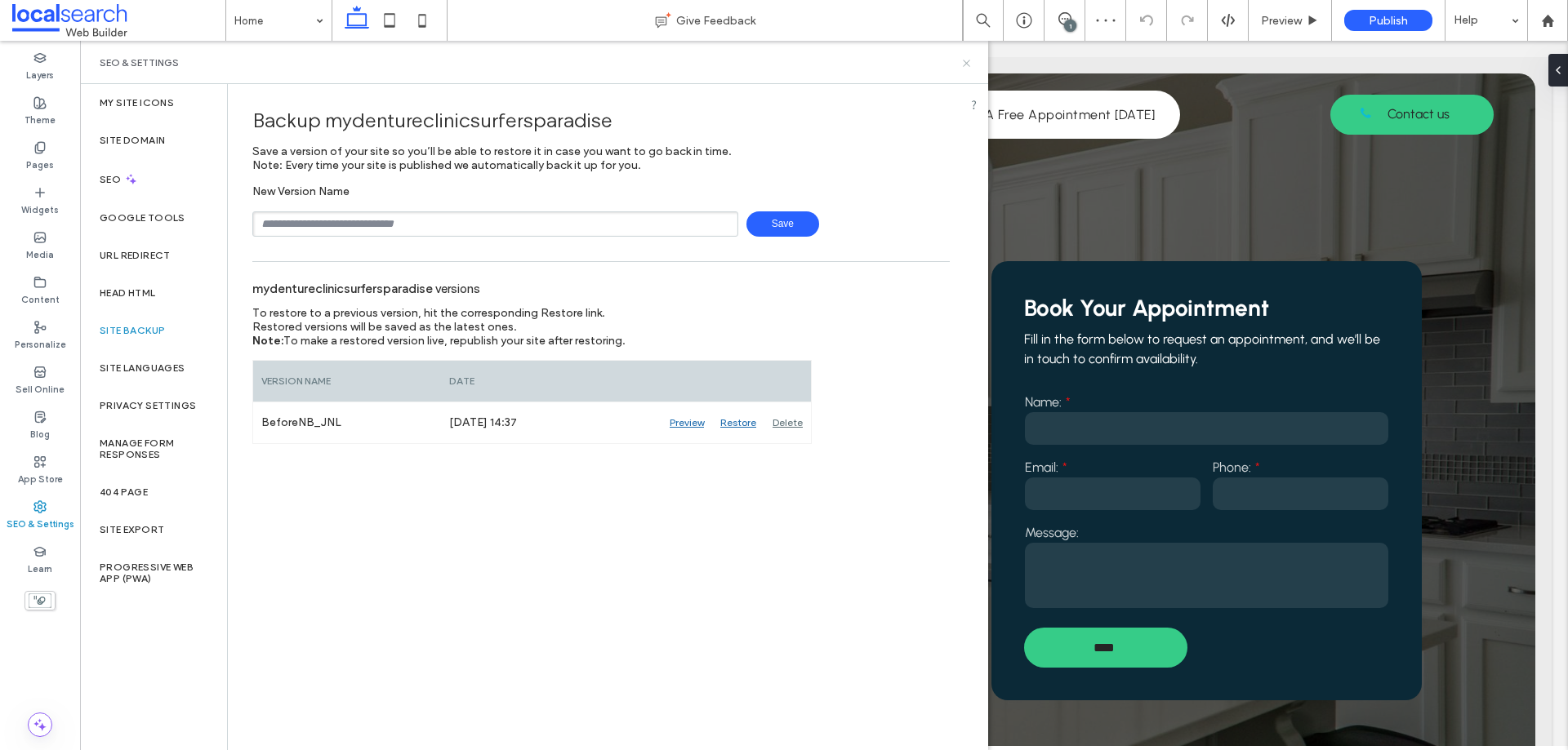
click at [971, 62] on icon at bounding box center [966, 63] width 12 height 12
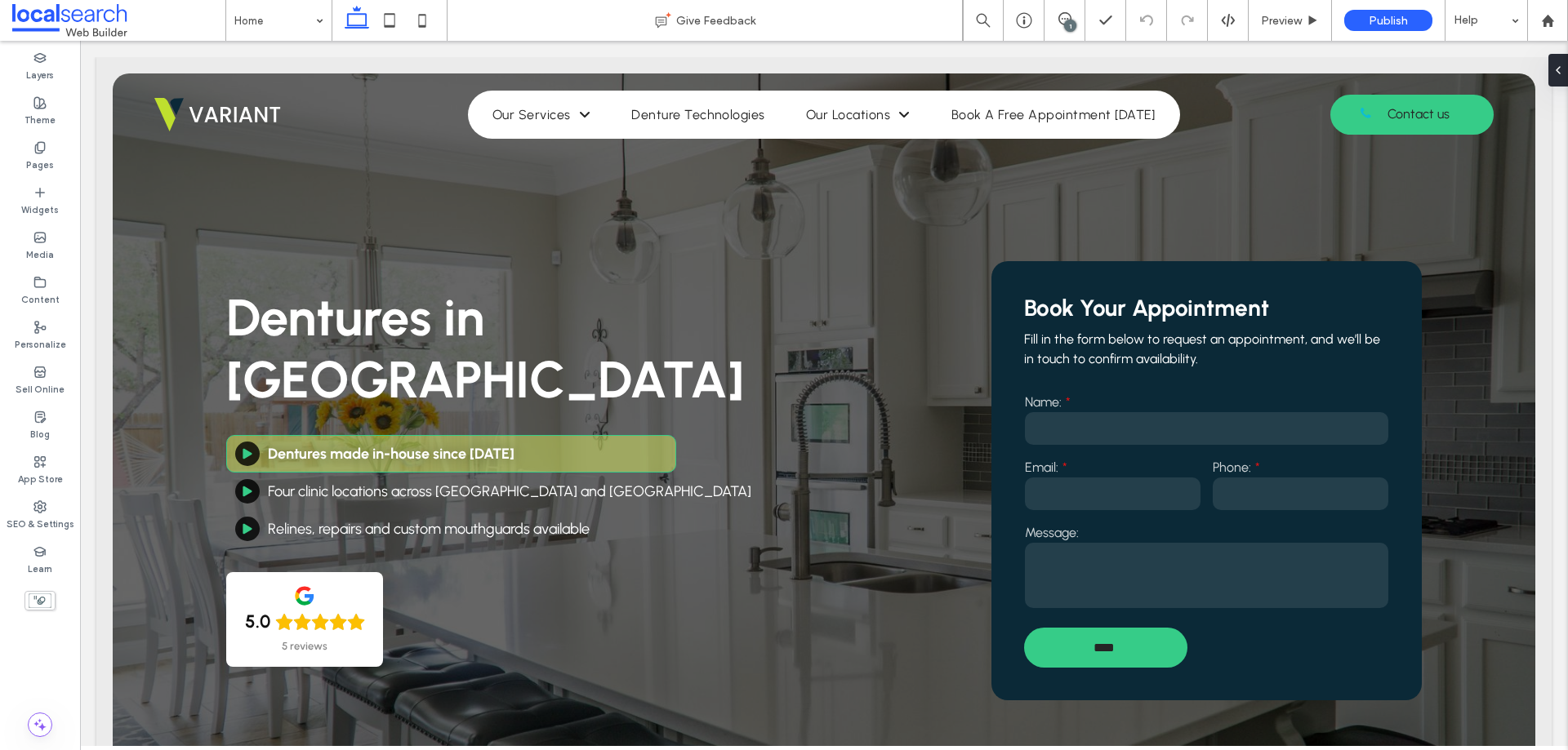
click at [1069, 20] on div "1" at bounding box center [1069, 26] width 12 height 12
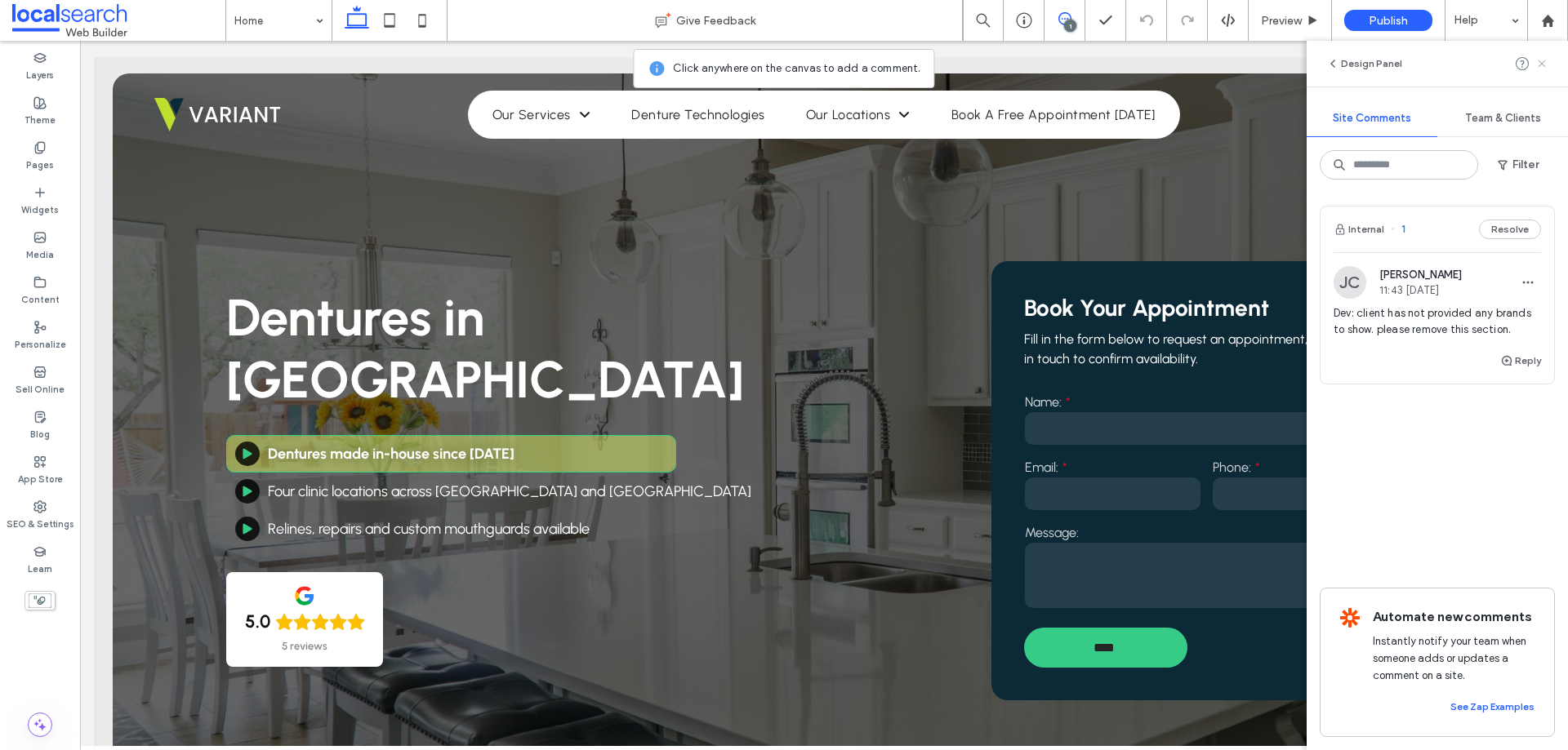
click at [1542, 65] on use at bounding box center [1541, 64] width 8 height 8
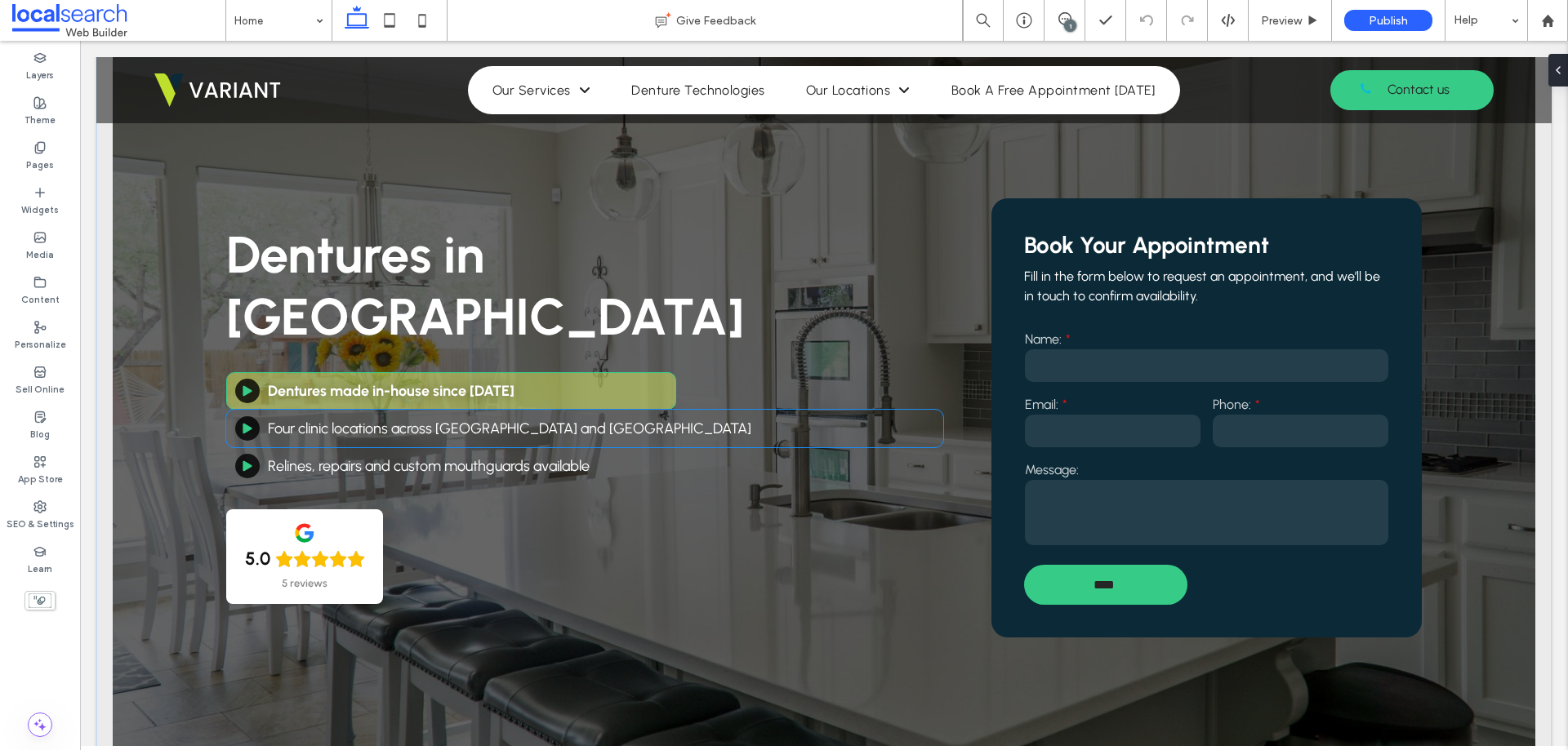
scroll to position [82, 0]
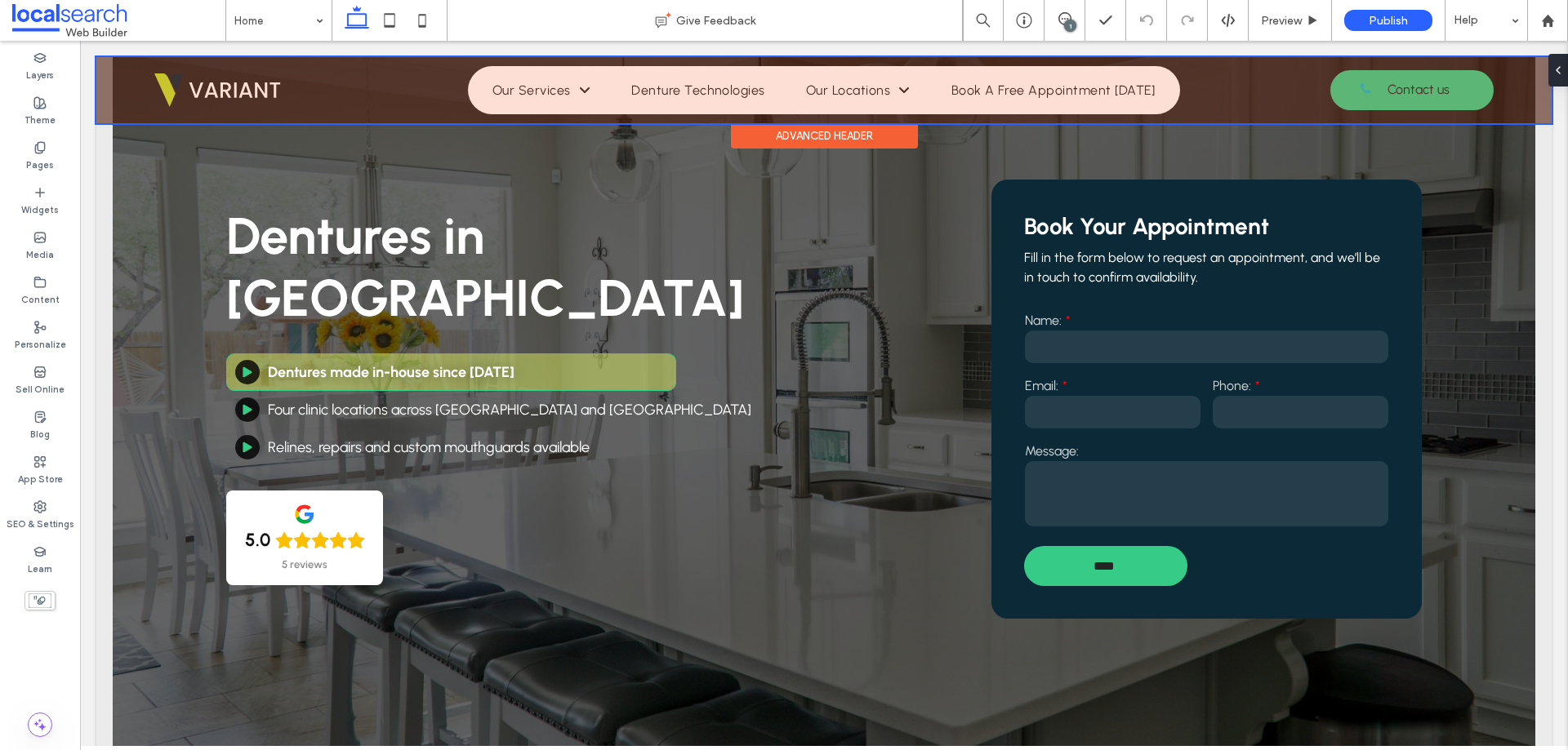
click at [796, 128] on div "Advanced Header" at bounding box center [824, 136] width 187 height 26
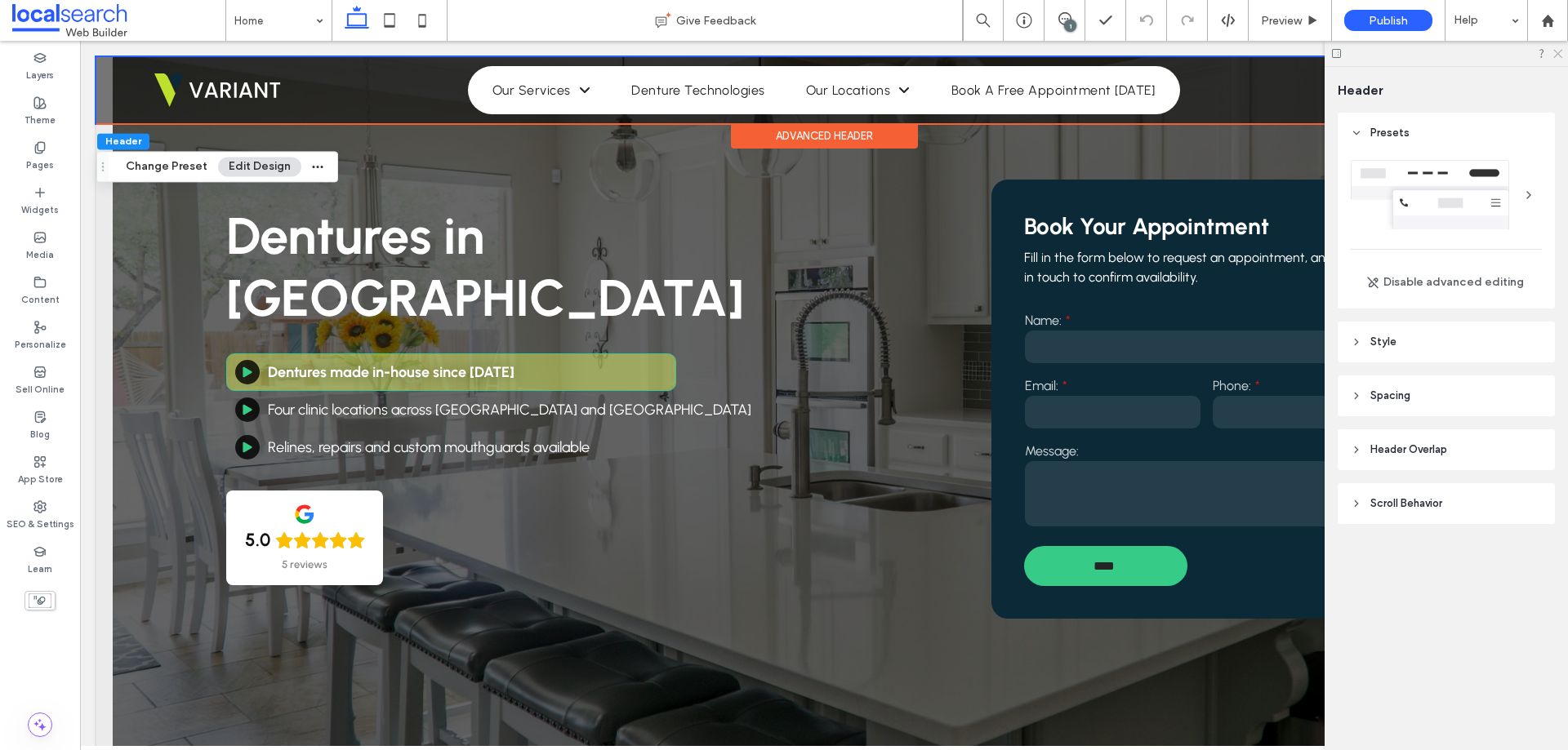
click at [1559, 49] on icon at bounding box center [1557, 52] width 10 height 10
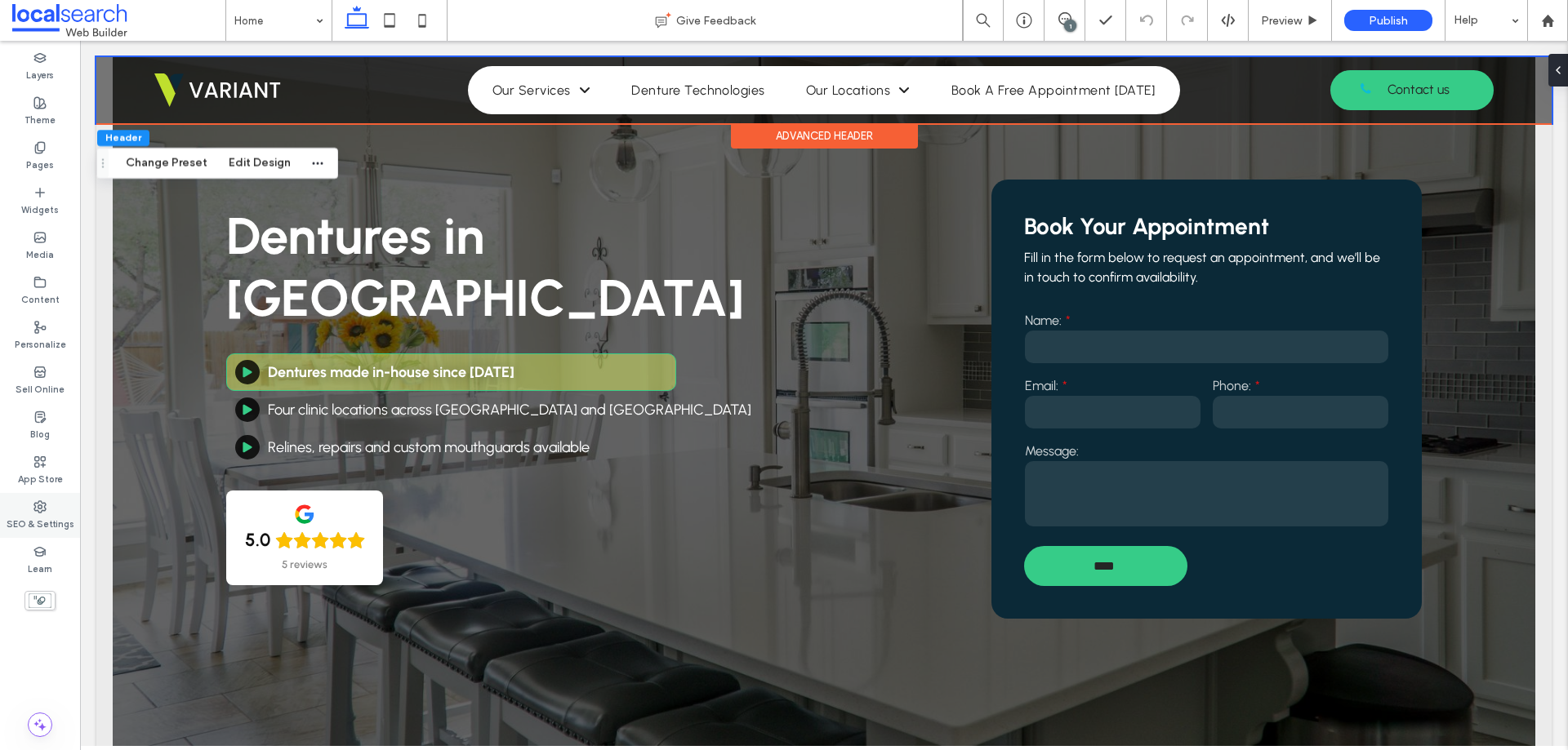
click at [55, 518] on label "SEO & Settings" at bounding box center [40, 522] width 67 height 18
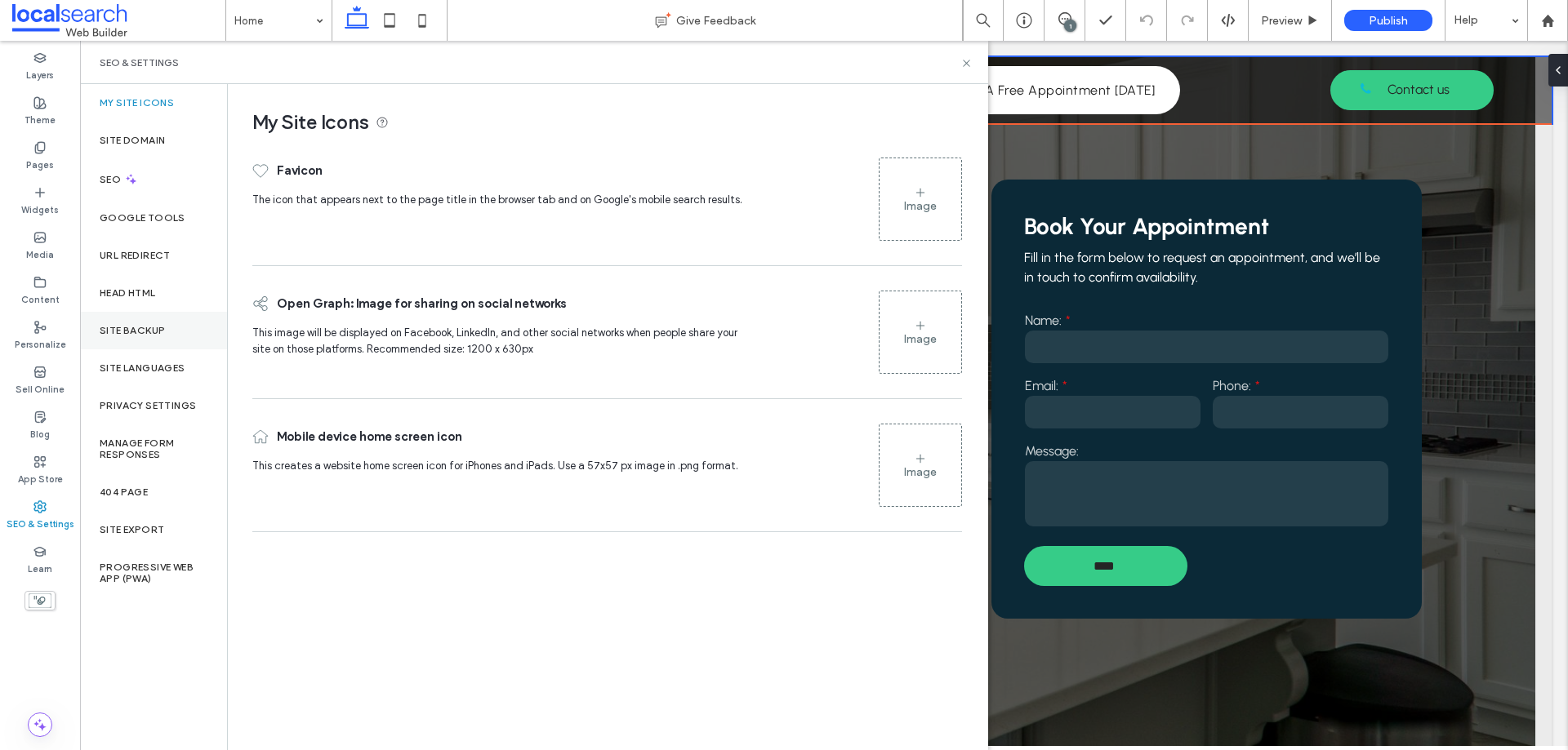
click at [161, 326] on label "Site Backup" at bounding box center [132, 330] width 66 height 11
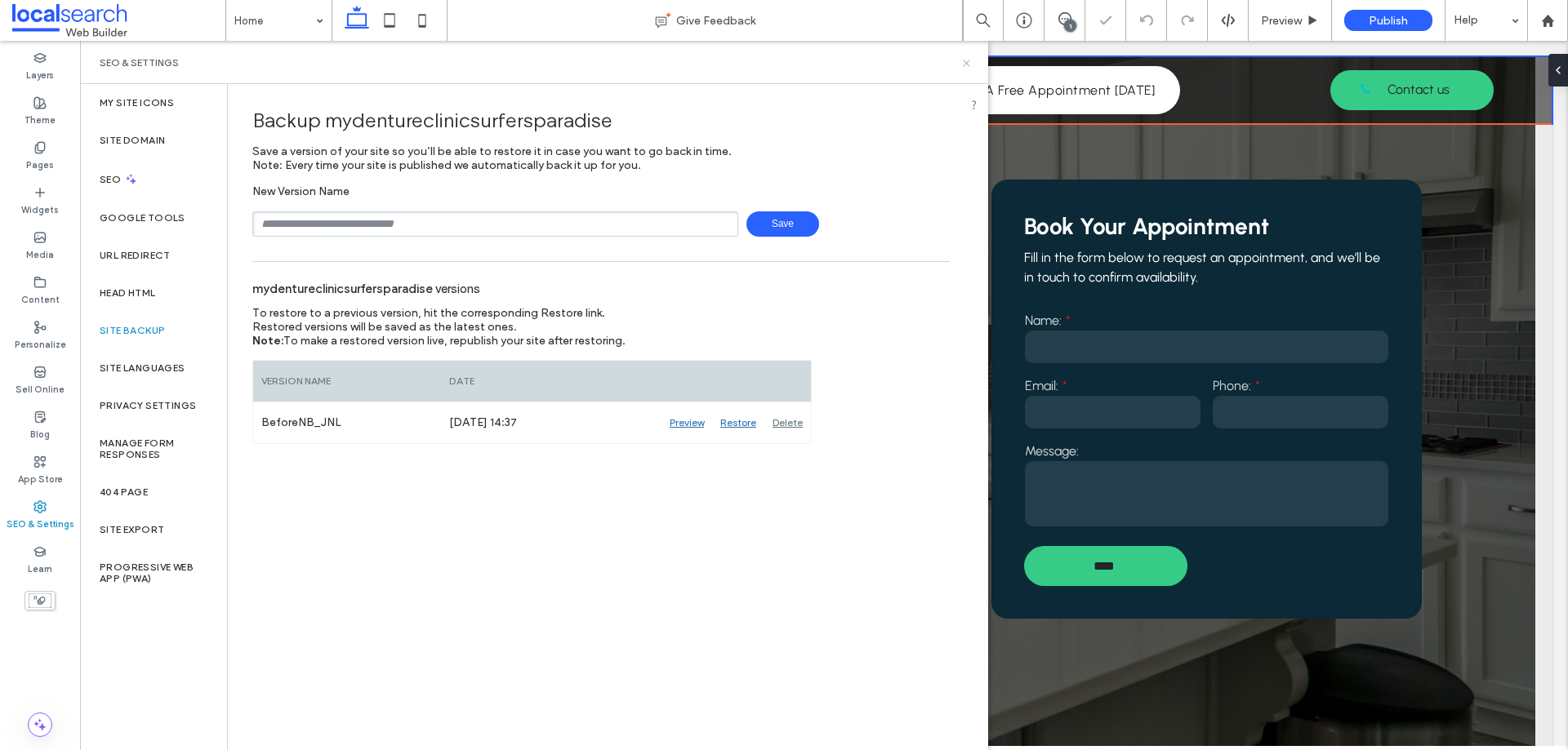
click at [961, 63] on icon at bounding box center [966, 63] width 12 height 12
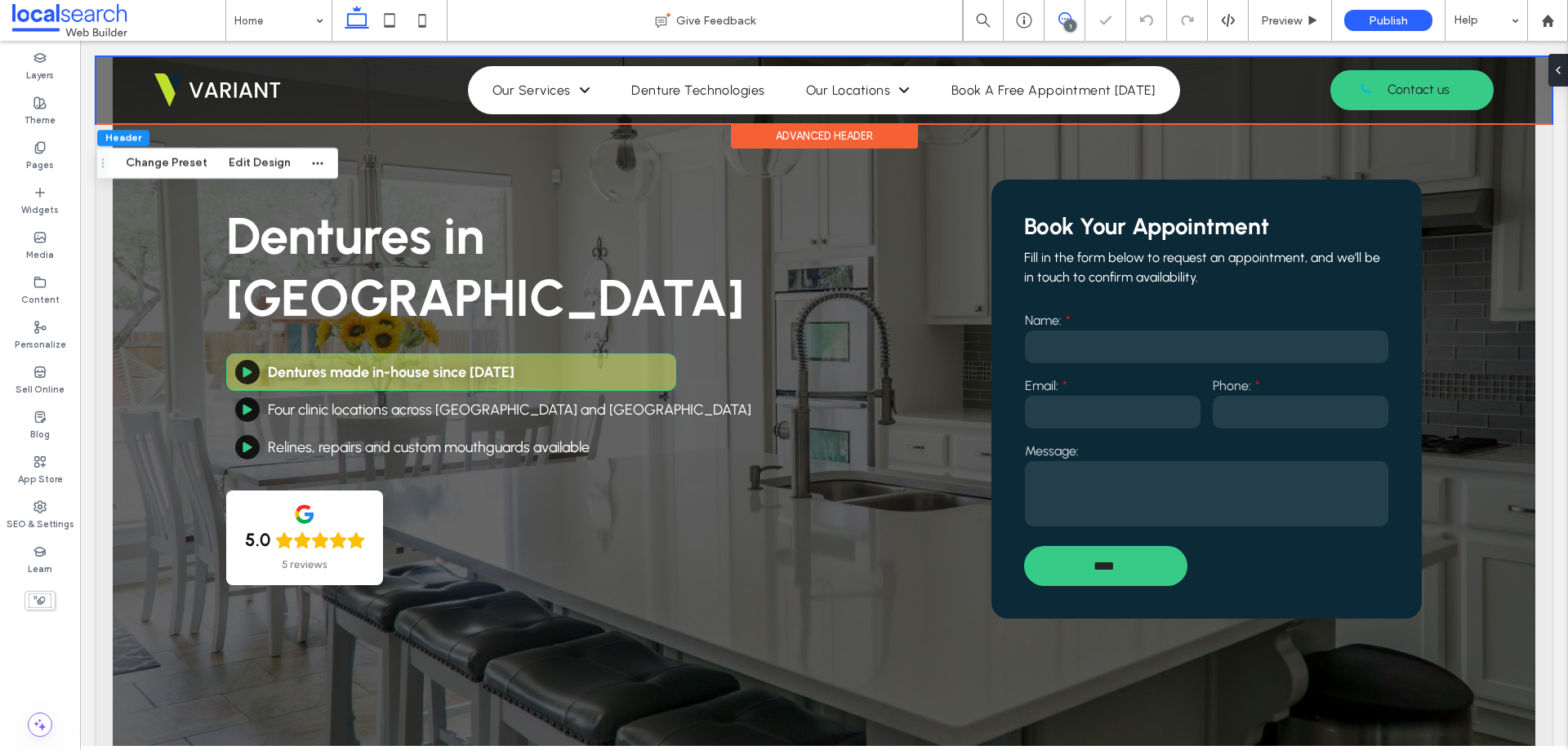
click at [1063, 14] on use at bounding box center [1065, 19] width 13 height 13
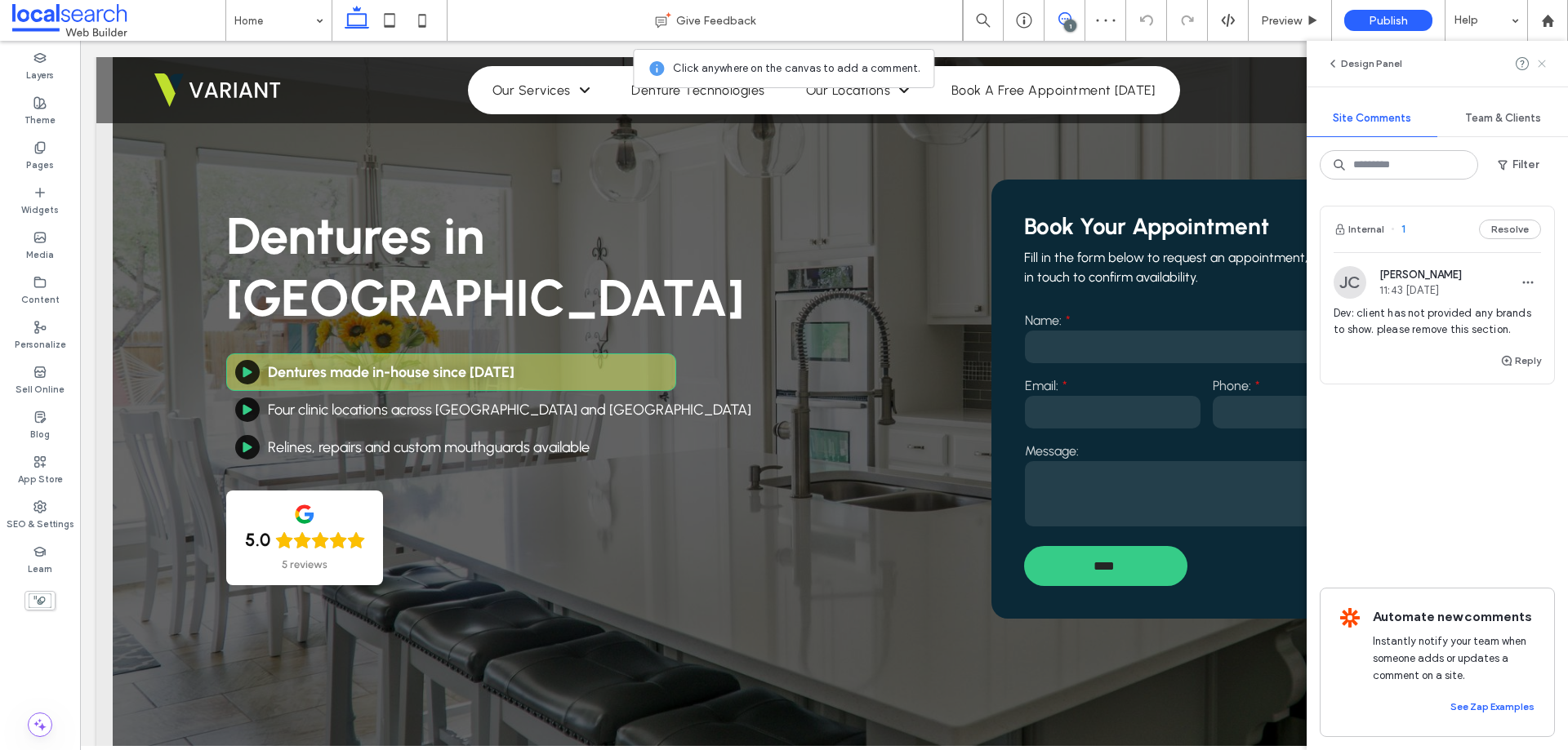
click at [1542, 72] on span at bounding box center [1542, 64] width 13 height 20
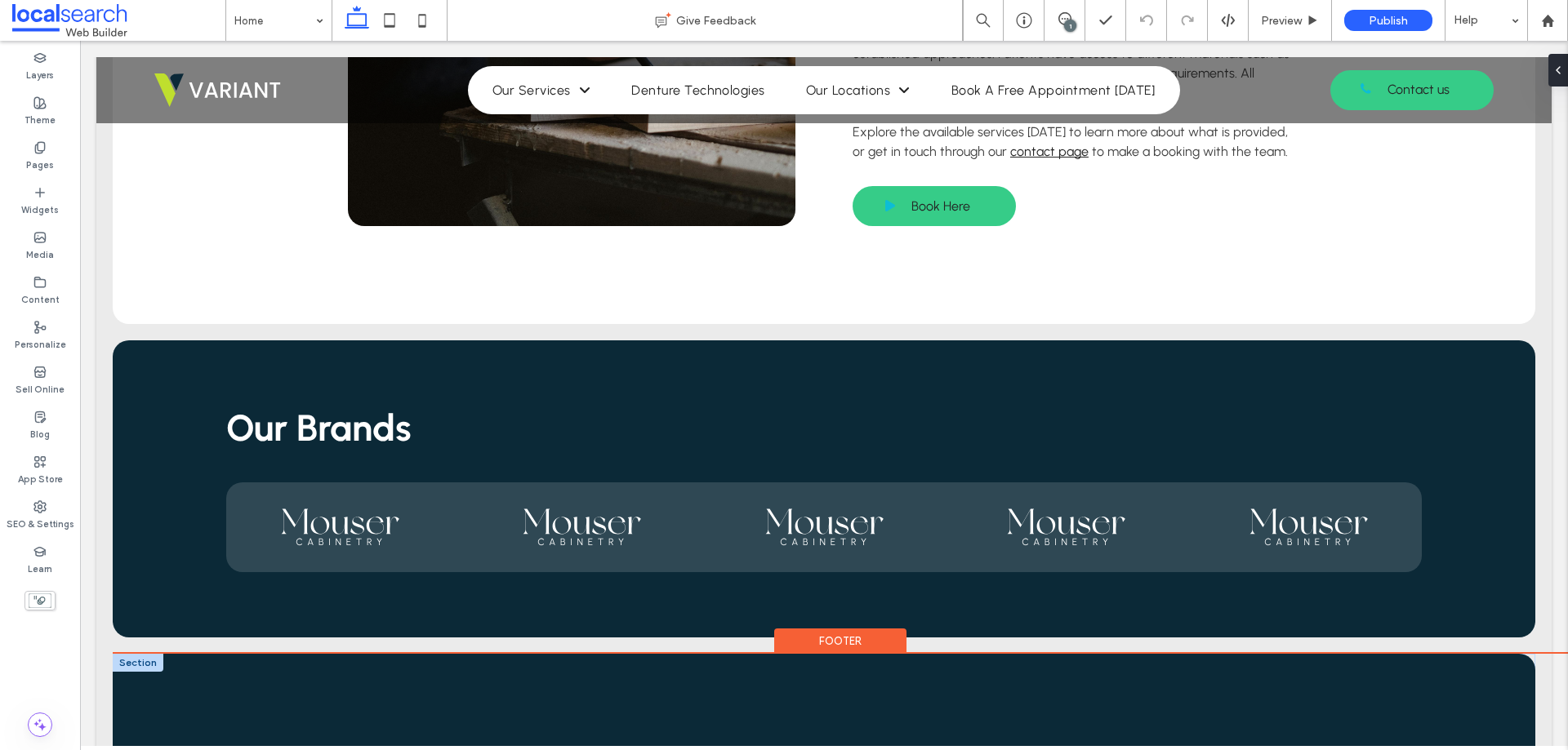
scroll to position [2894, 0]
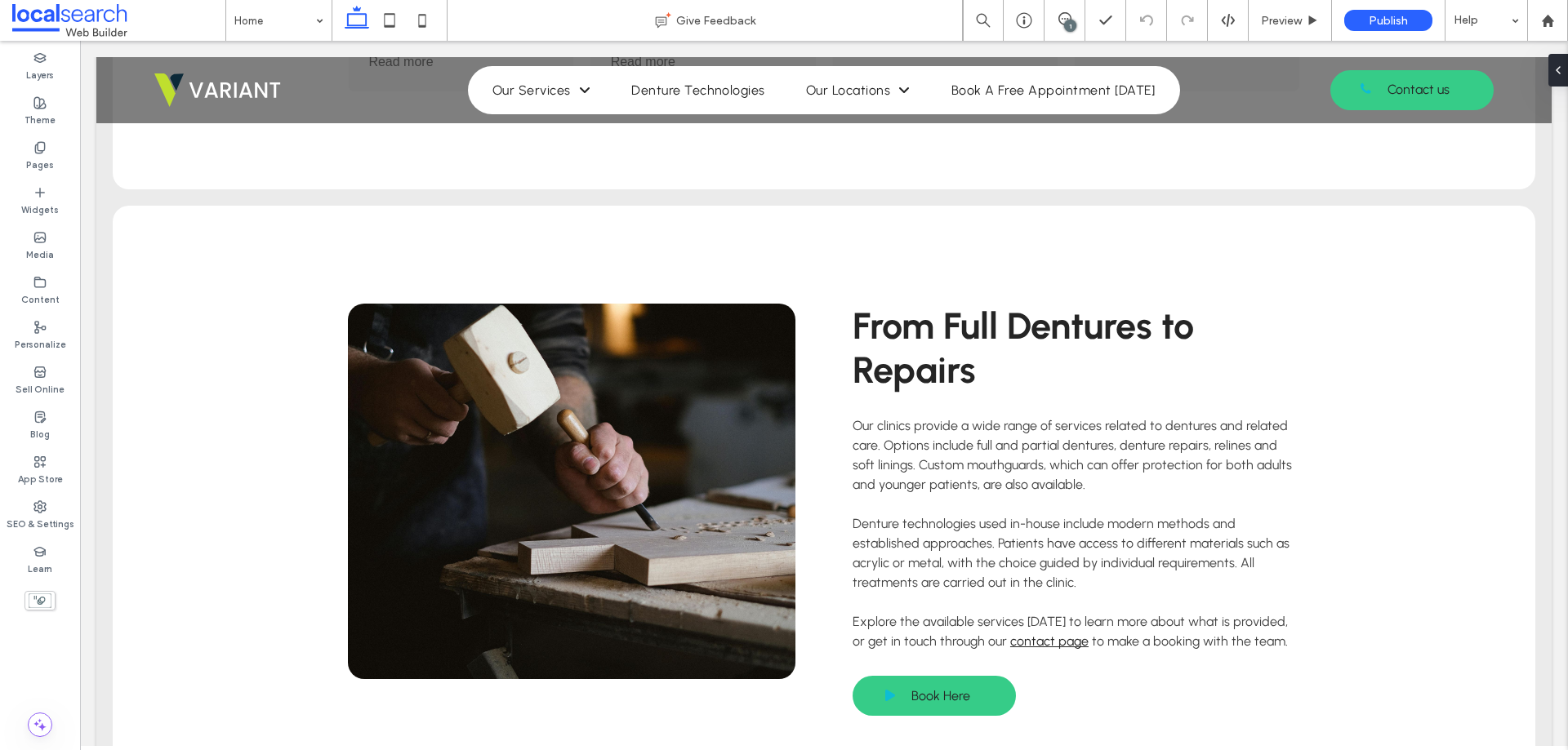
click at [29, 629] on div at bounding box center [40, 628] width 80 height 15
click at [50, 98] on div "Theme" at bounding box center [40, 111] width 80 height 45
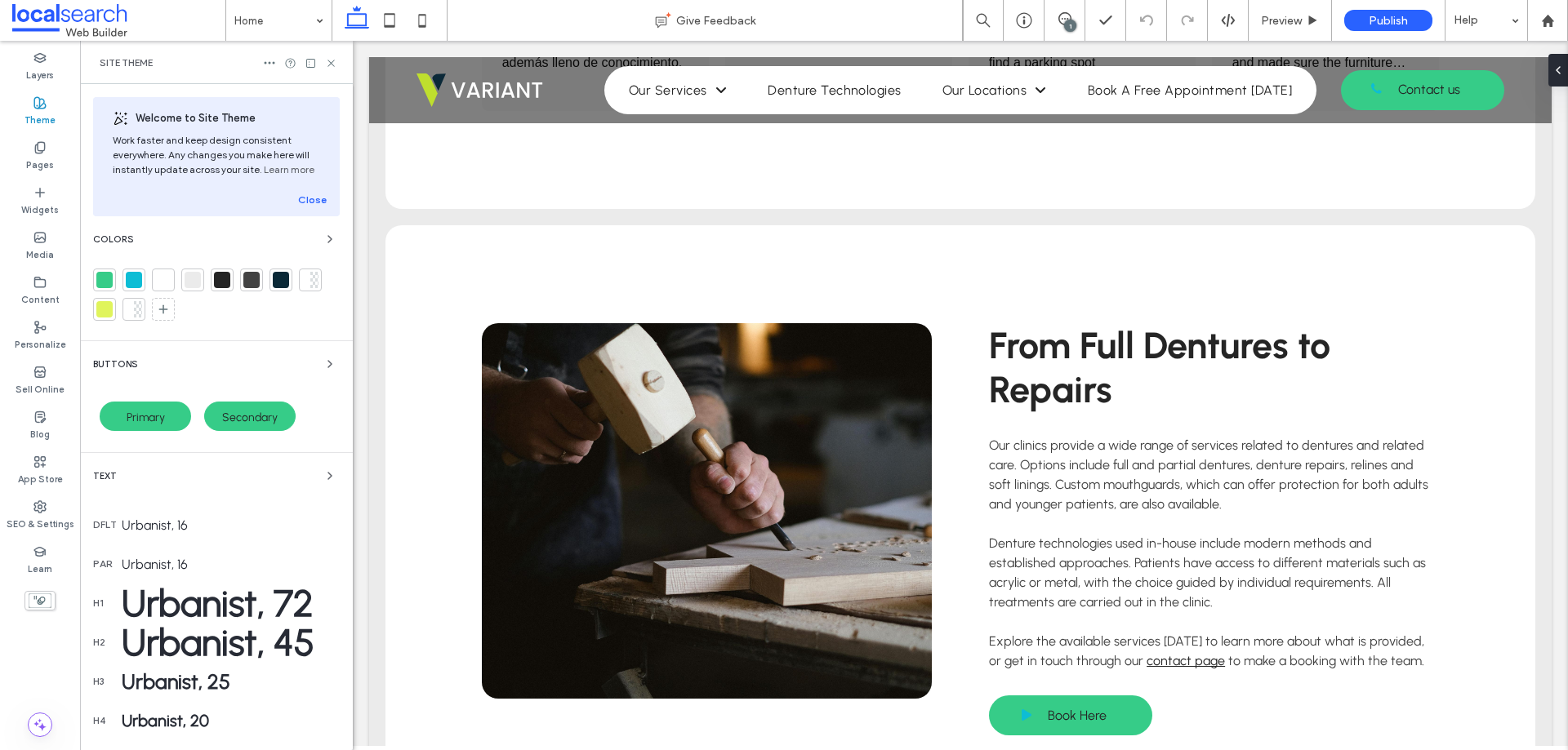
click at [104, 272] on div at bounding box center [104, 279] width 16 height 16
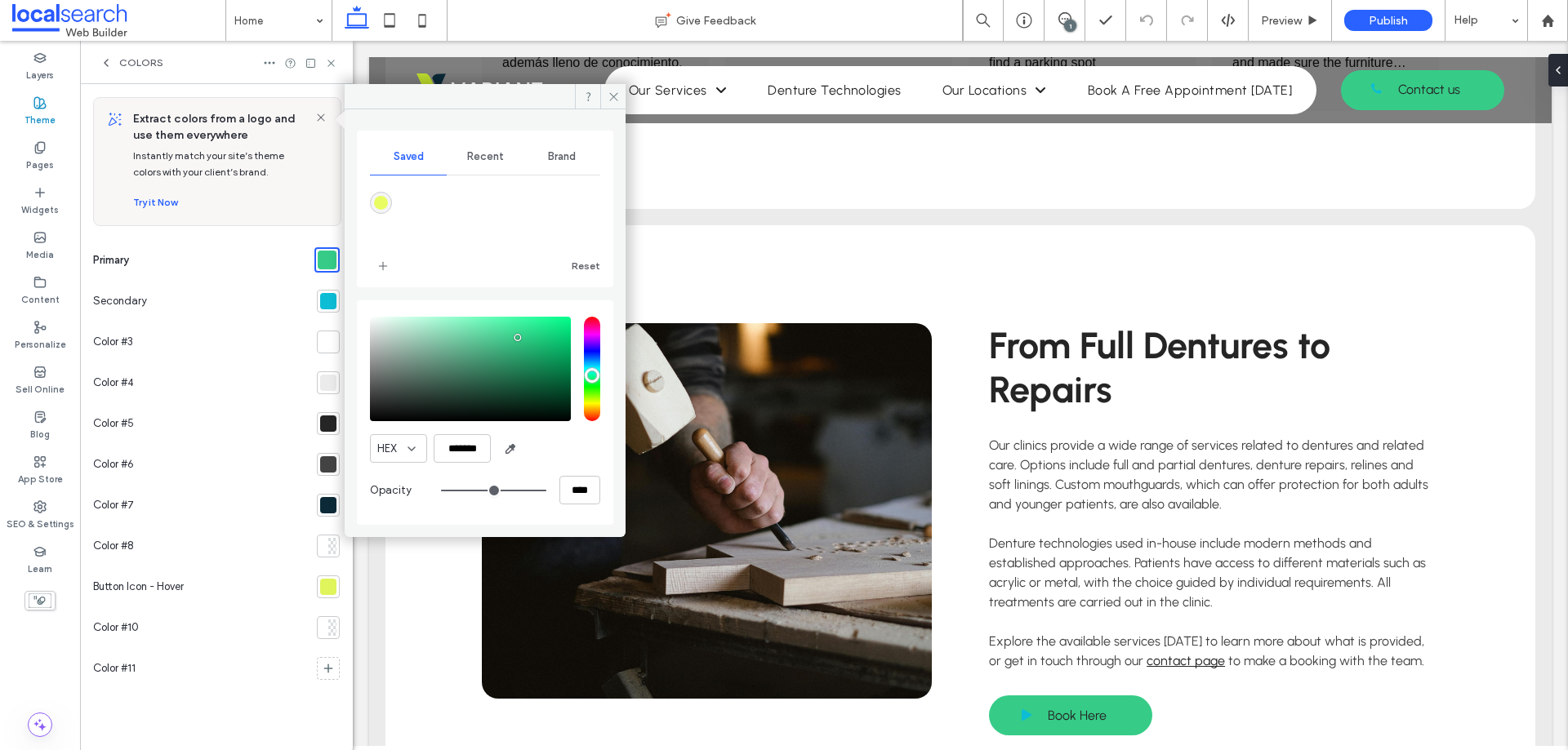
click at [330, 301] on div at bounding box center [328, 301] width 16 height 16
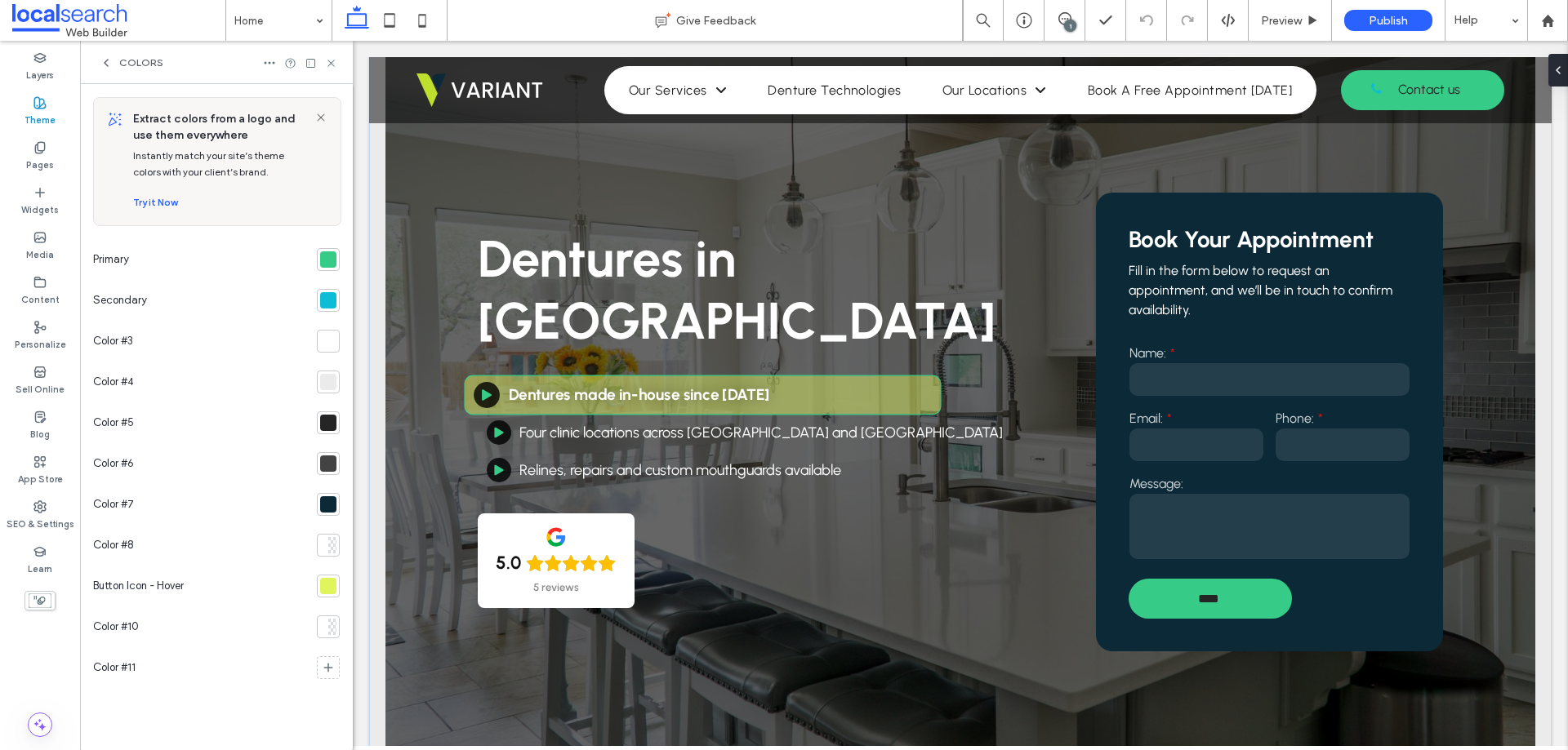
scroll to position [0, 0]
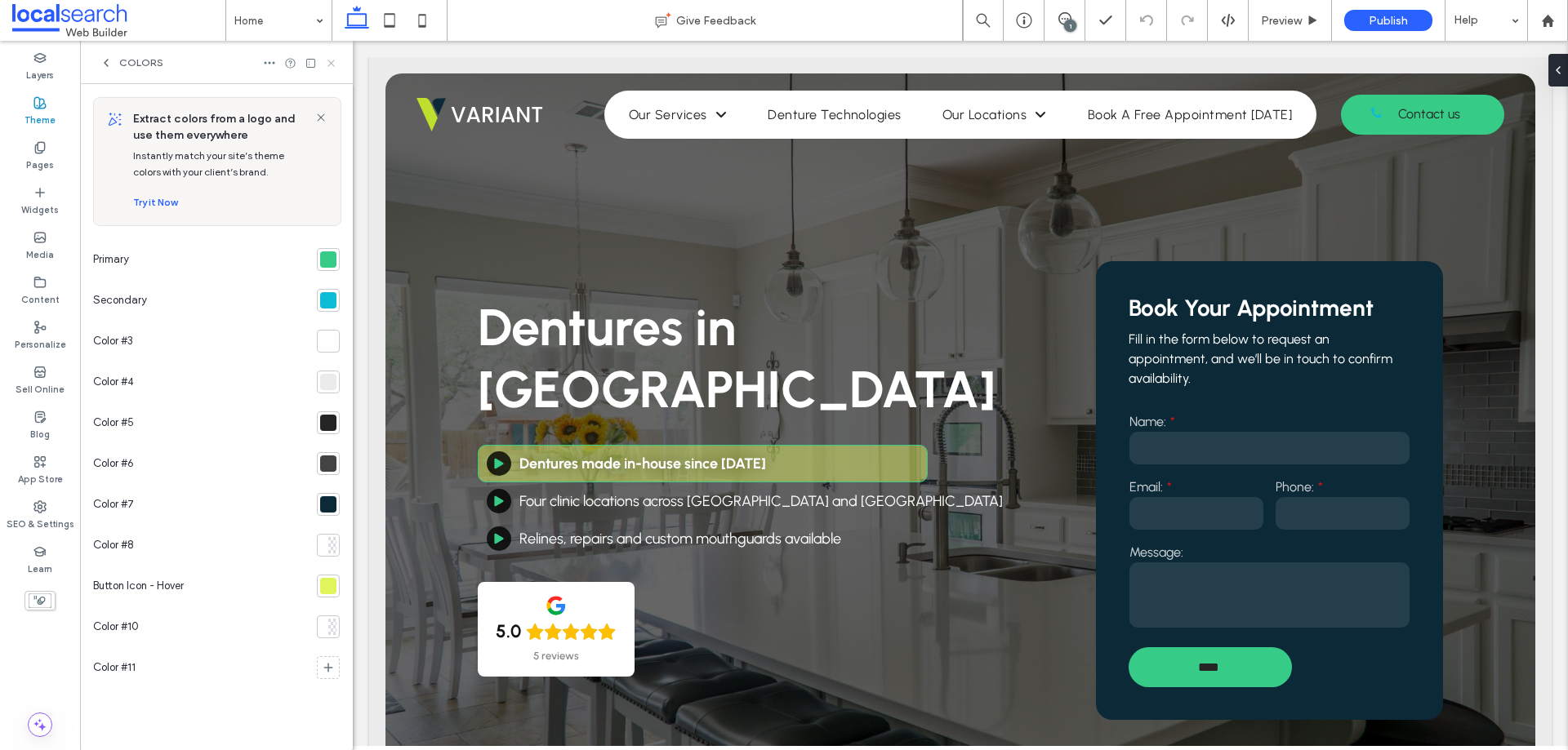
drag, startPoint x: 330, startPoint y: 64, endPoint x: 172, endPoint y: 46, distance: 159.0
click at [330, 64] on use at bounding box center [331, 63] width 7 height 7
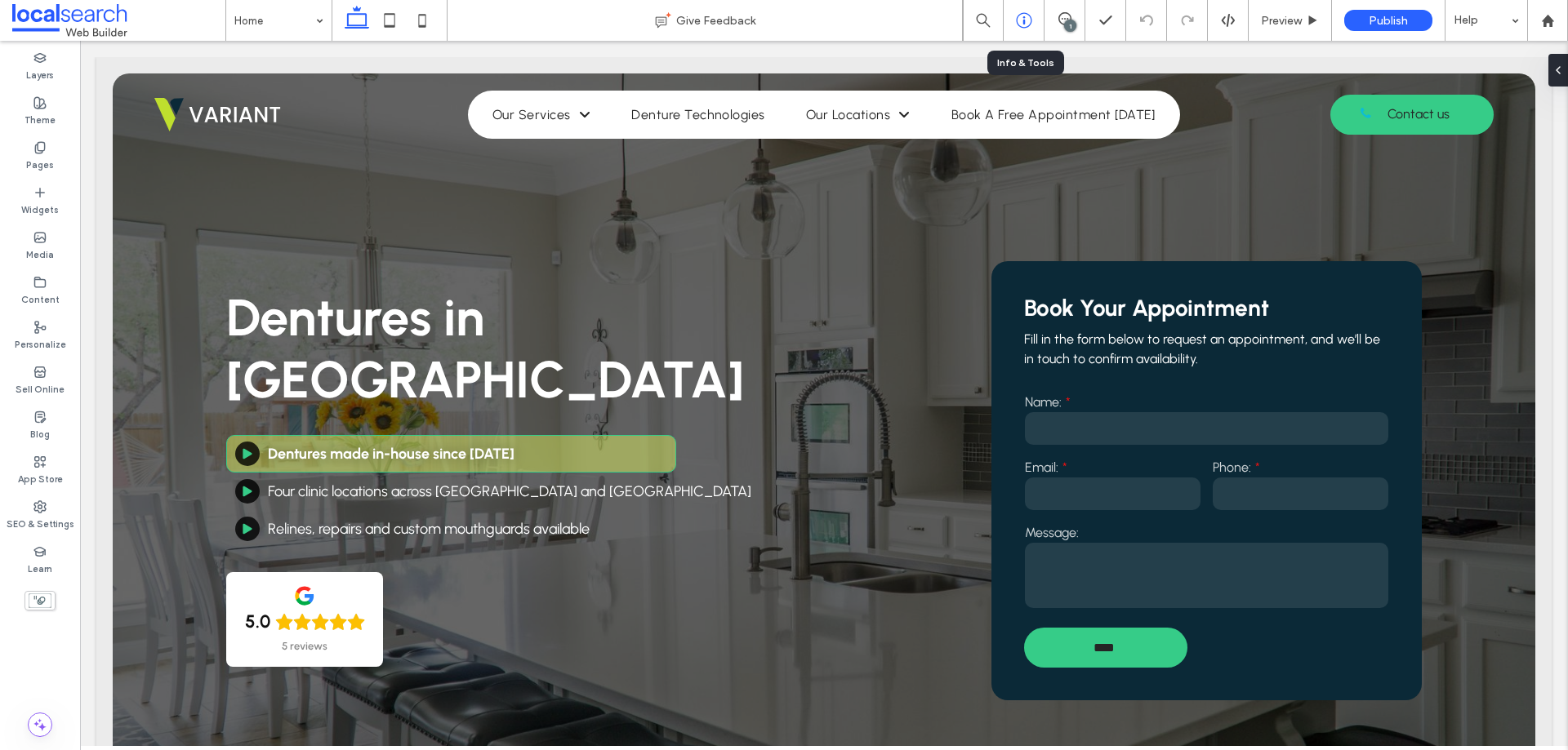
click at [1018, 16] on use at bounding box center [1024, 21] width 15 height 15
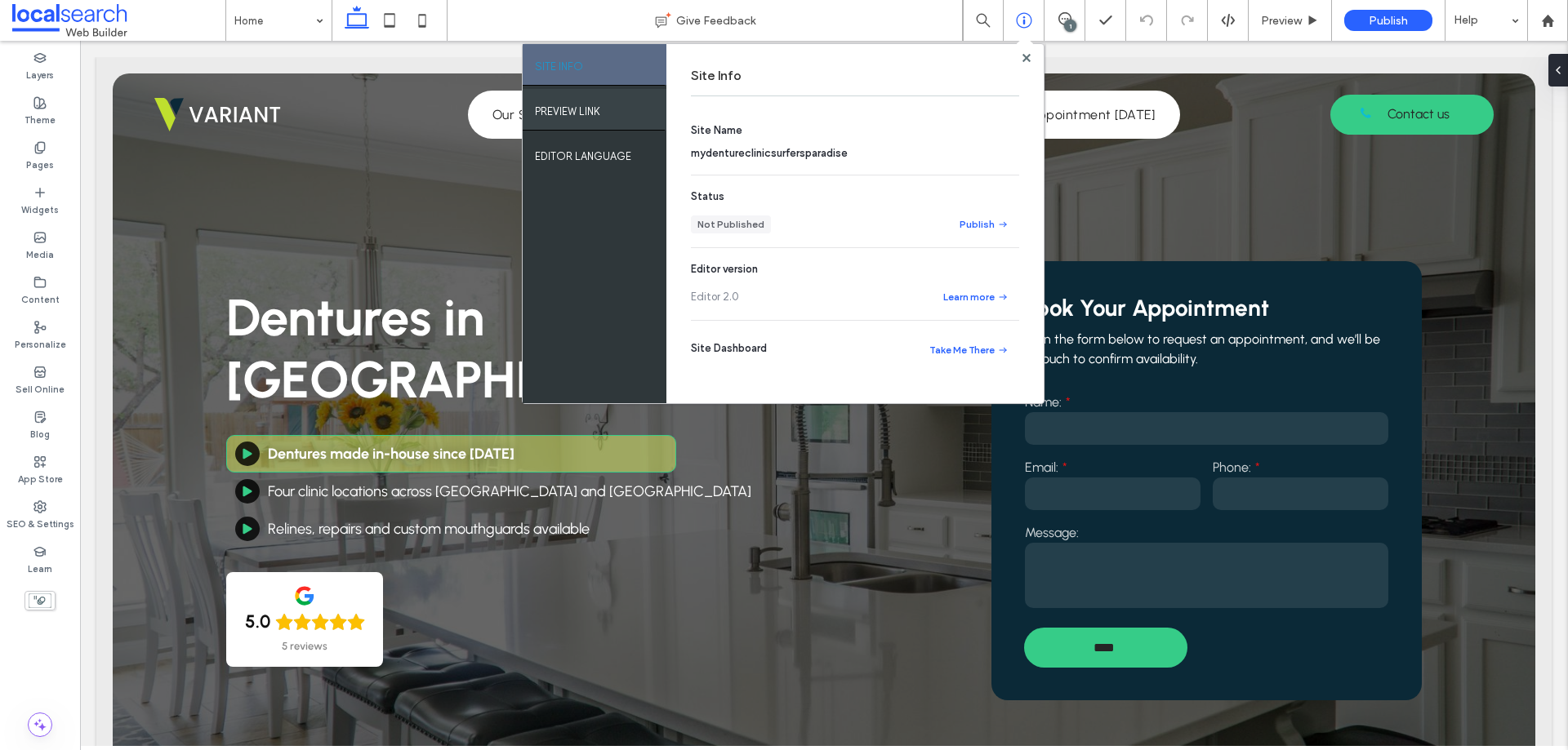
click at [600, 105] on label "PREVIEW LINK" at bounding box center [567, 106] width 66 height 20
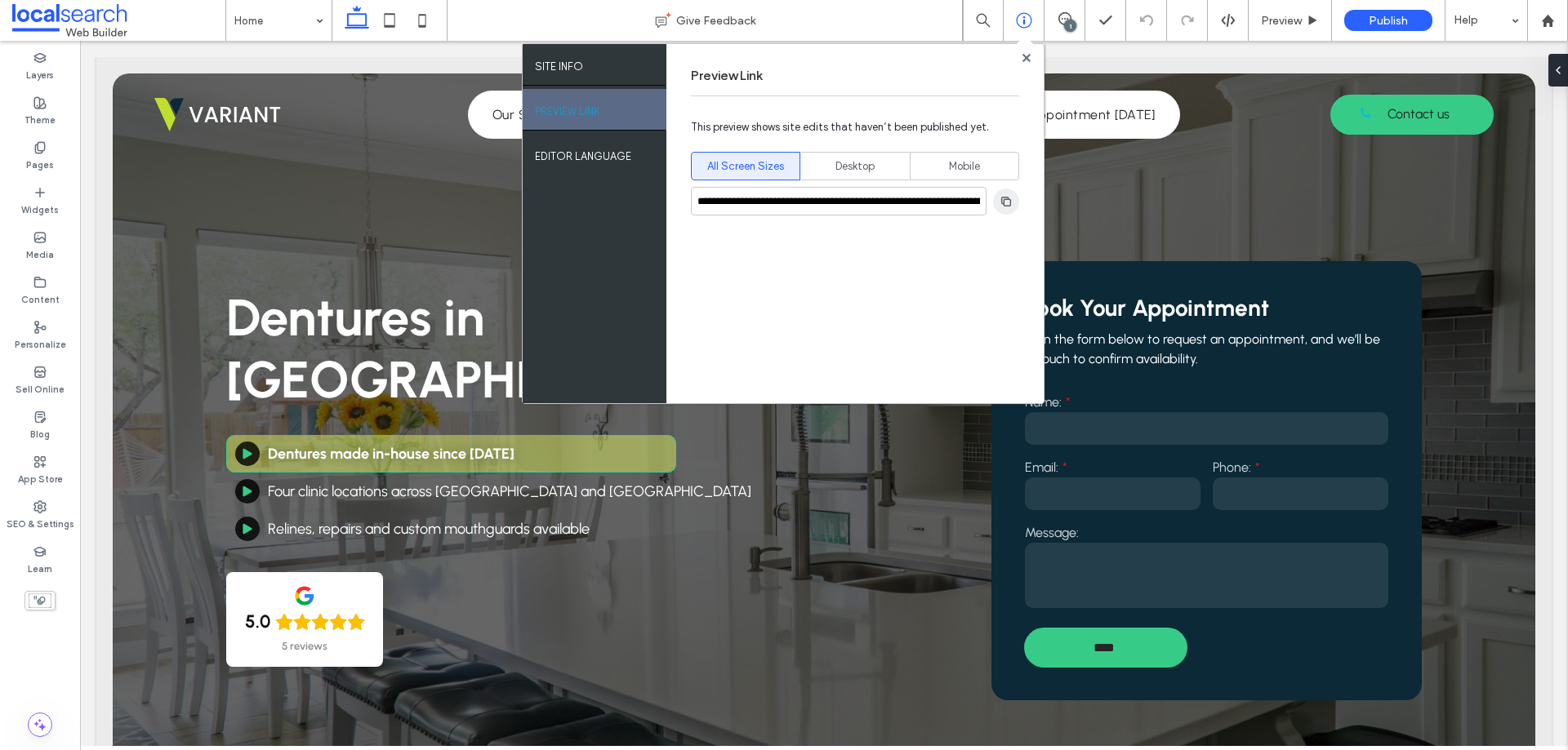
click at [1000, 196] on icon "button" at bounding box center [1007, 202] width 13 height 13
click at [1024, 54] on use at bounding box center [1026, 57] width 9 height 9
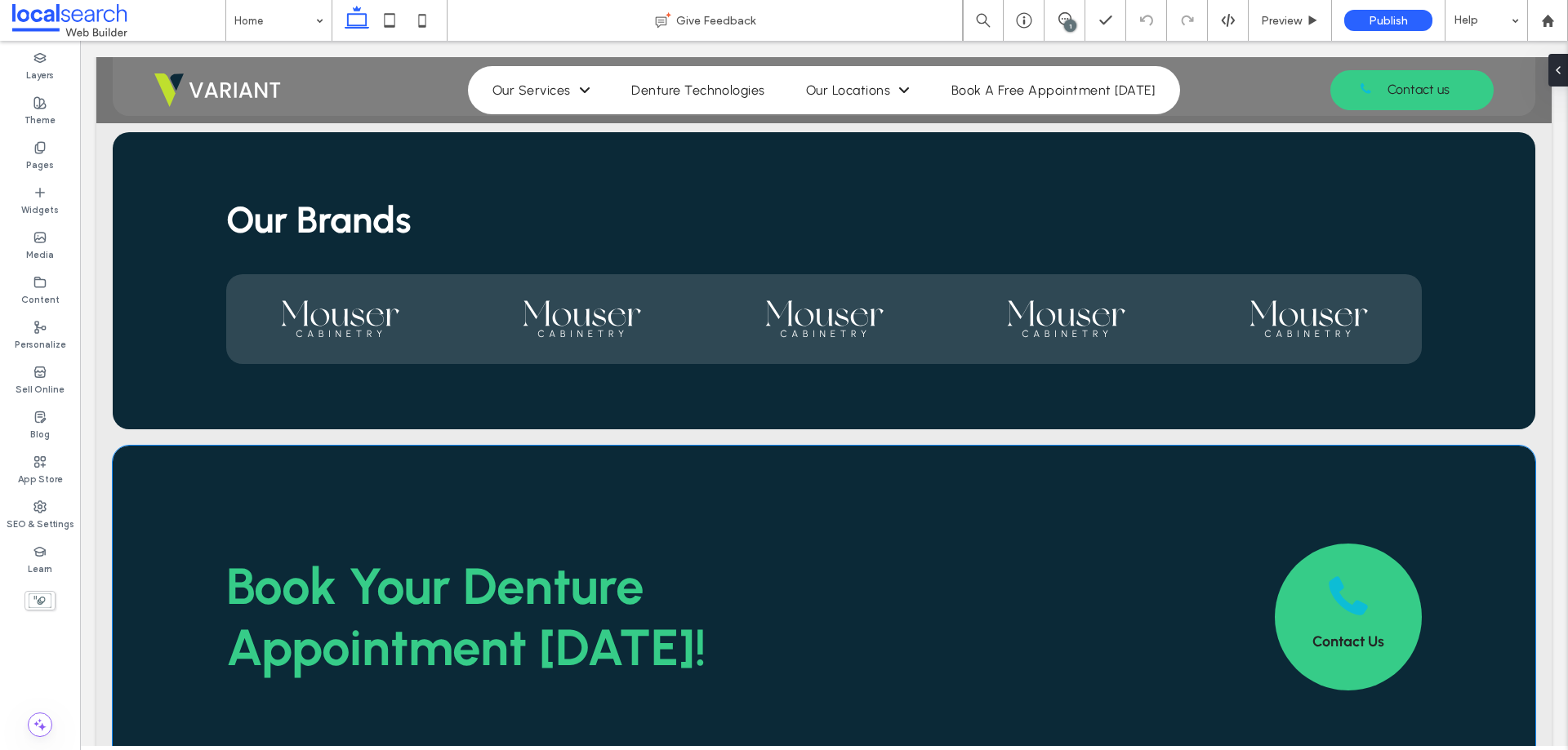
scroll to position [3837, 0]
